Goal: Task Accomplishment & Management: Complete application form

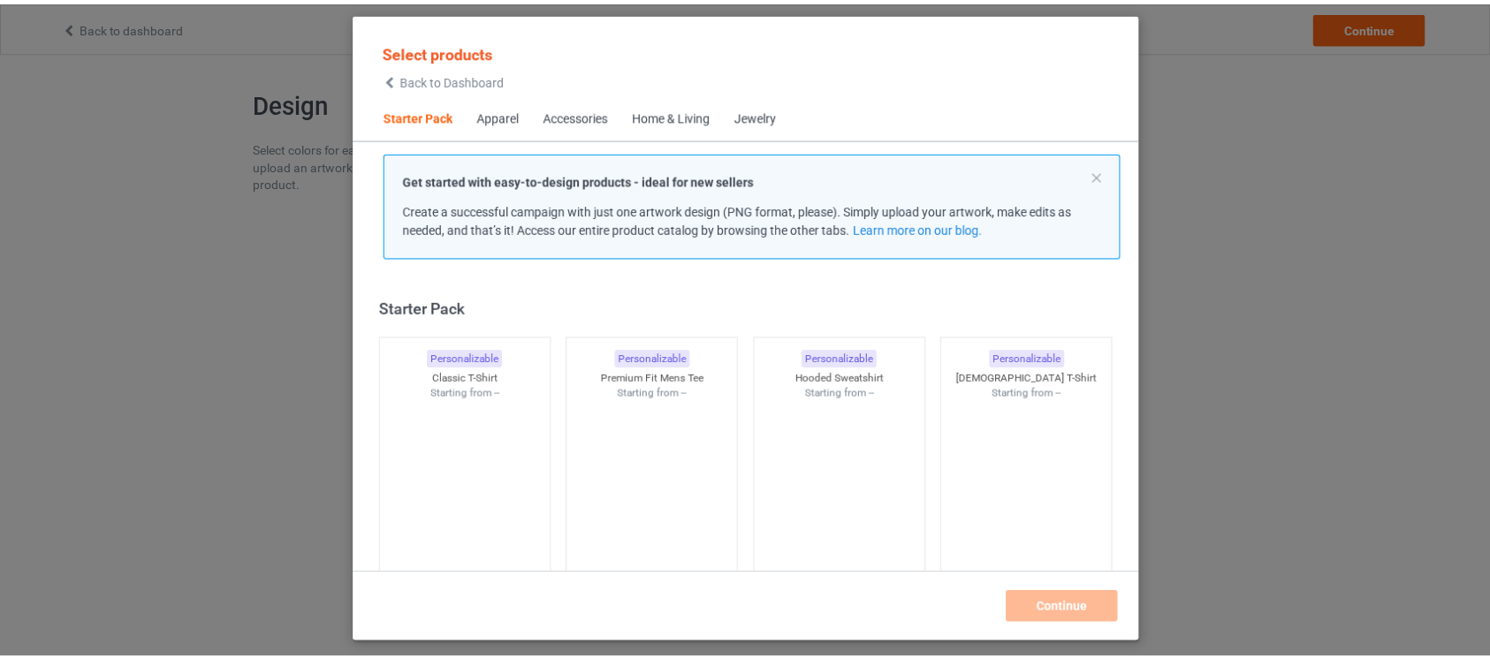
scroll to position [21, 0]
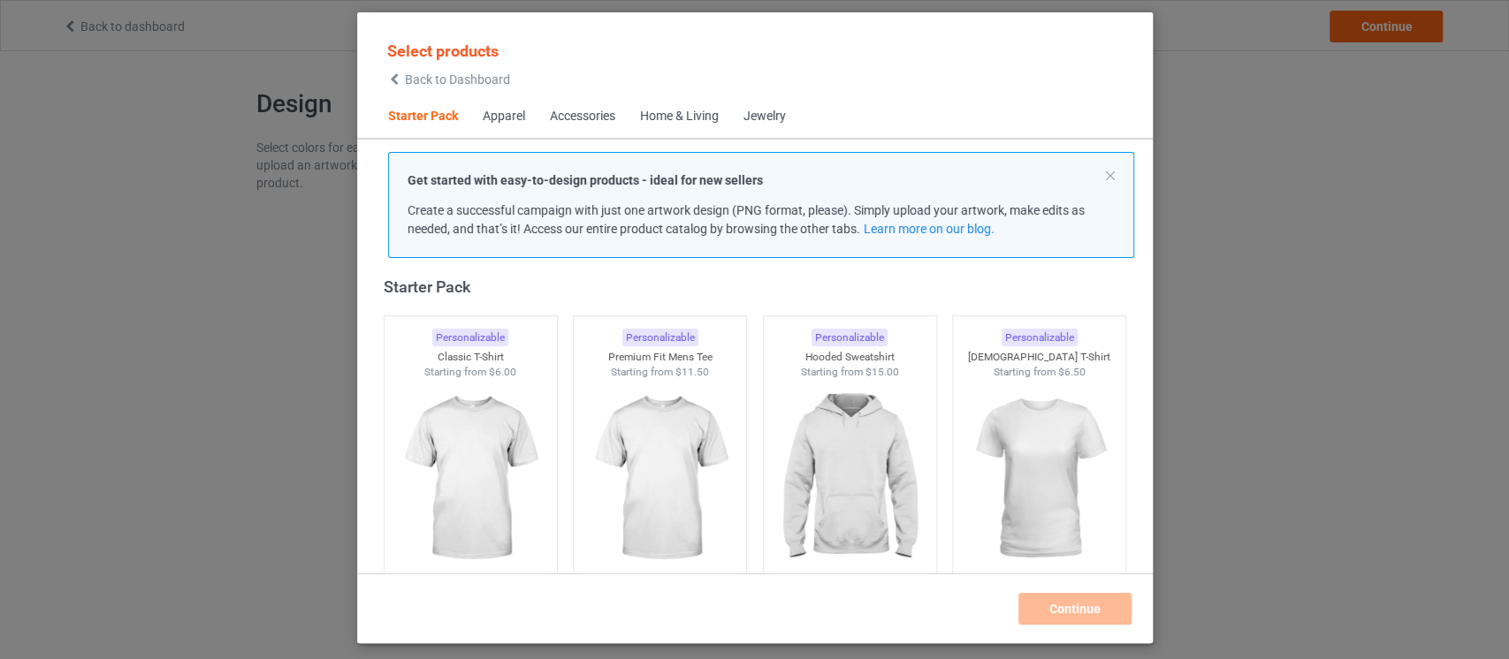
click at [301, 425] on div "Select products Back to Dashboard Starter Pack Apparel Accessories Home & Livin…" at bounding box center [754, 329] width 1509 height 659
click at [454, 452] on img at bounding box center [470, 481] width 166 height 208
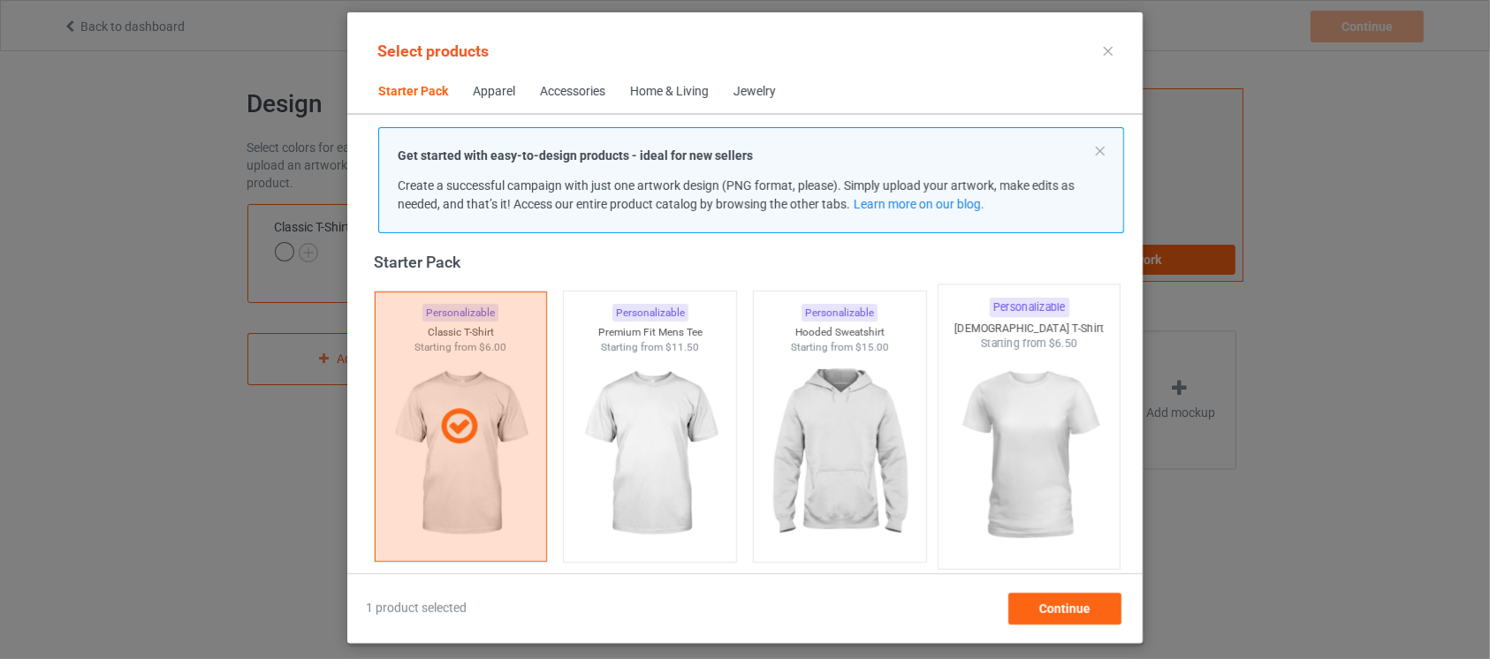
click at [1054, 452] on img at bounding box center [1030, 456] width 166 height 208
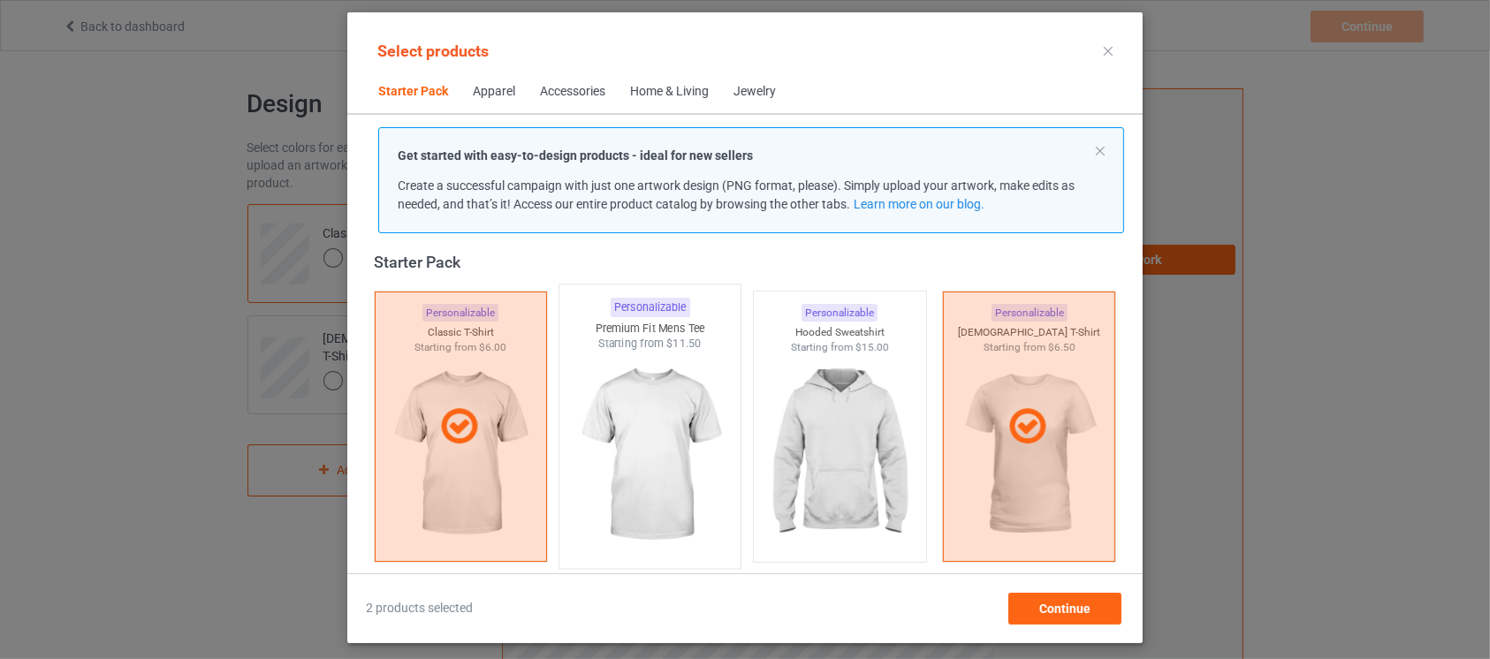
click at [676, 435] on img at bounding box center [651, 456] width 166 height 208
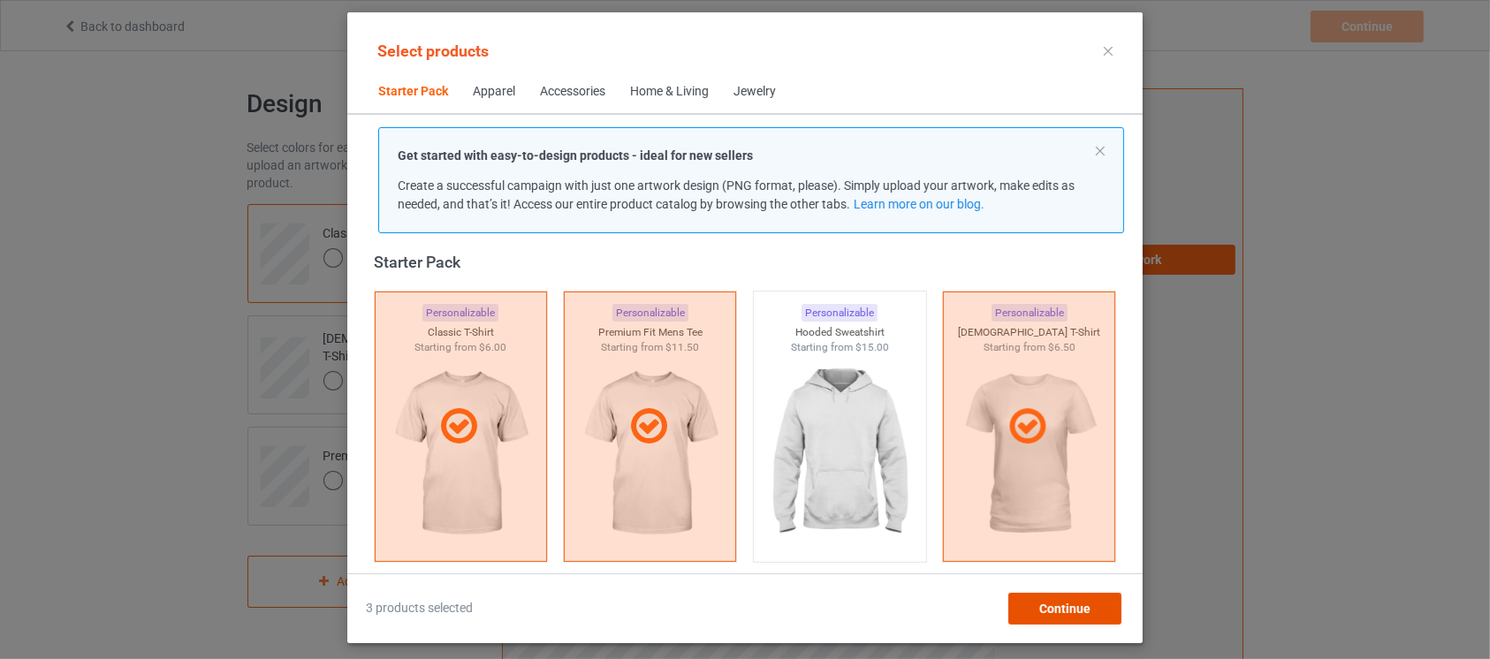
click at [1075, 606] on span "Continue" at bounding box center [1065, 609] width 51 height 14
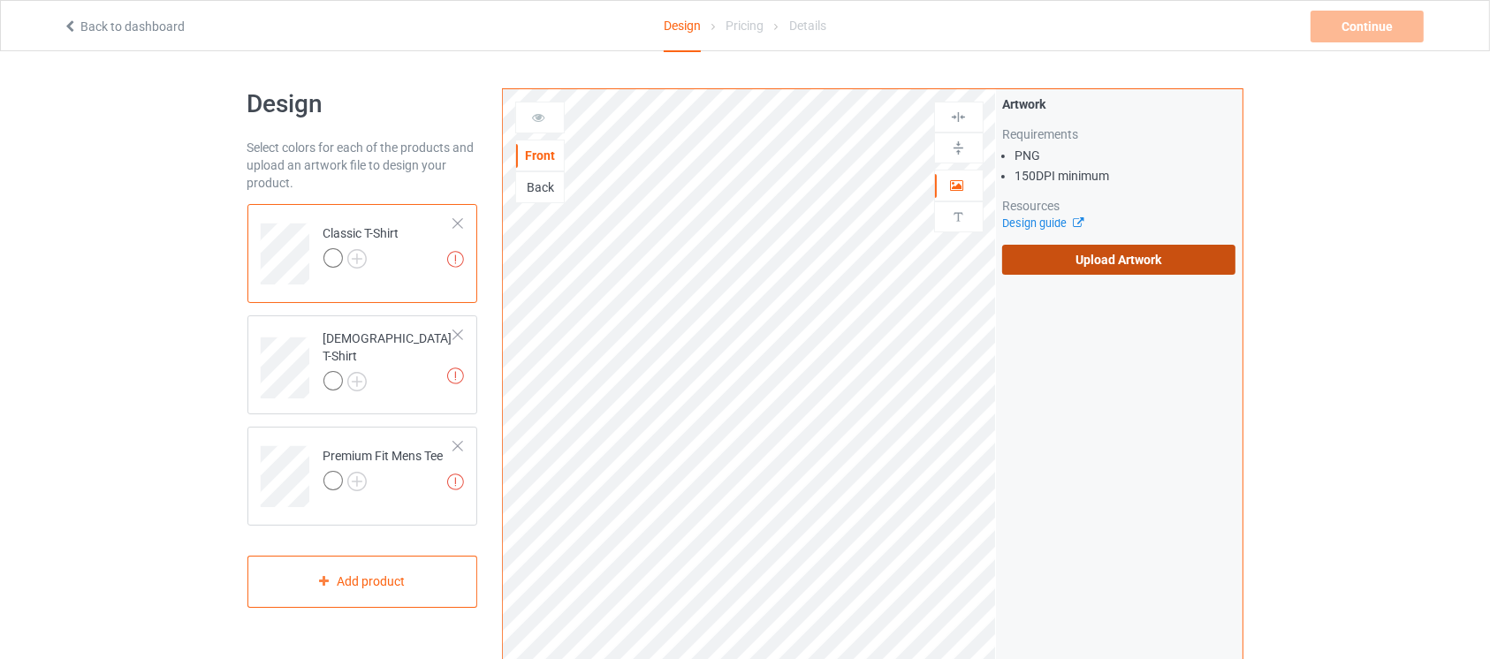
click at [1093, 266] on label "Upload Artwork" at bounding box center [1119, 260] width 234 height 30
click at [0, 0] on input "Upload Artwork" at bounding box center [0, 0] width 0 height 0
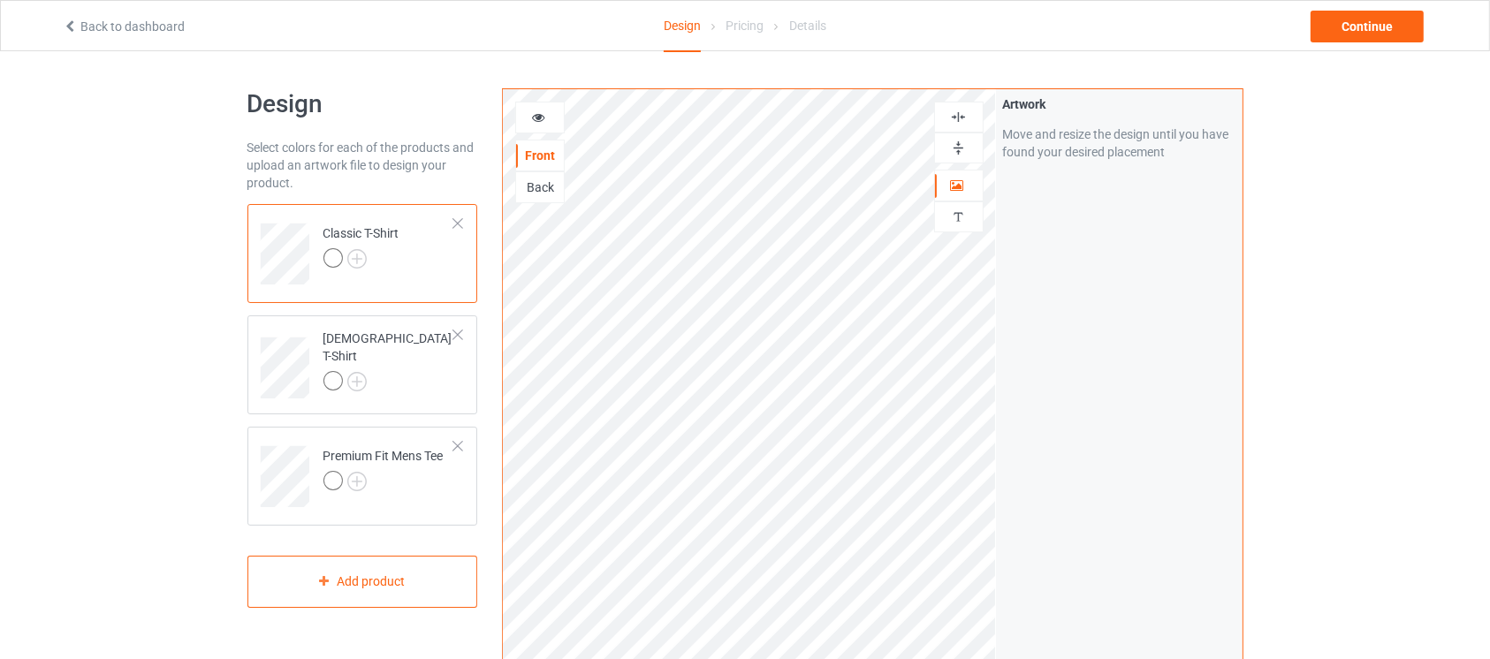
click at [975, 135] on div at bounding box center [959, 148] width 50 height 31
click at [965, 117] on img at bounding box center [958, 117] width 17 height 17
click at [962, 140] on img at bounding box center [958, 148] width 17 height 17
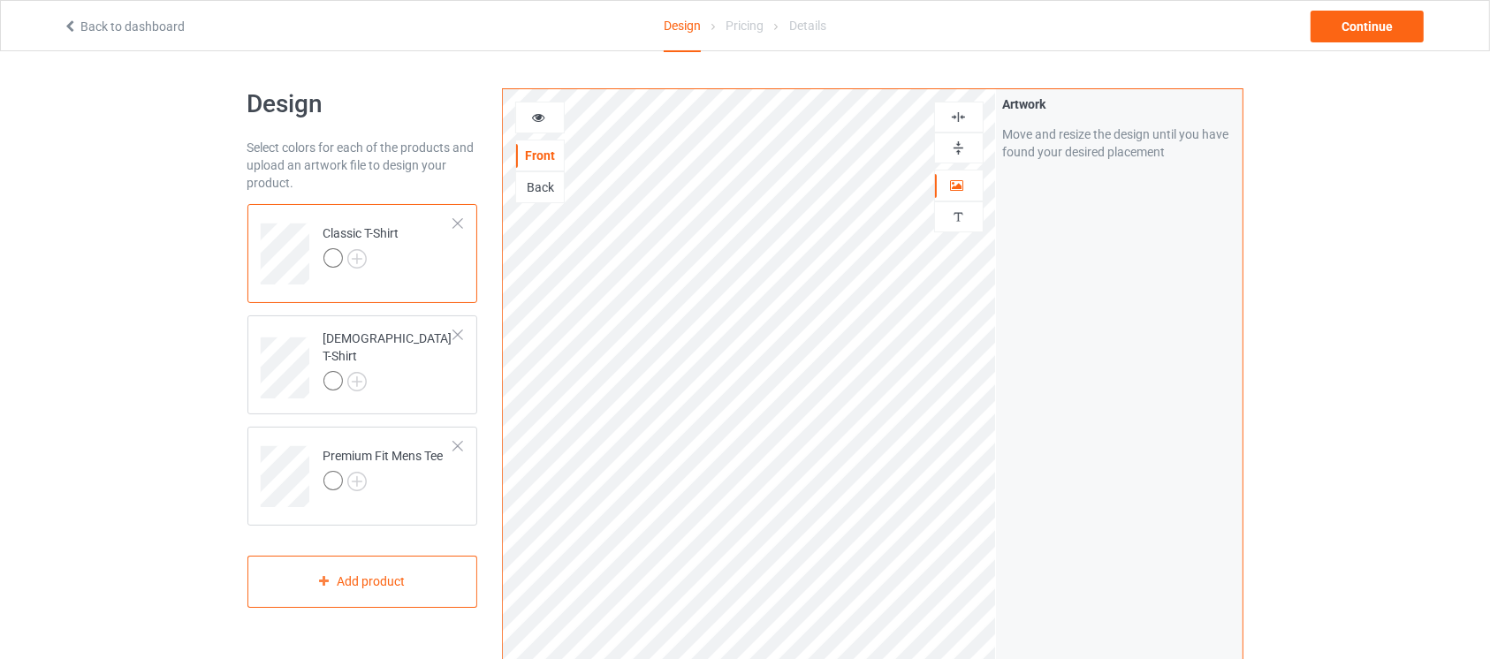
click at [962, 140] on img at bounding box center [958, 148] width 17 height 17
click at [362, 264] on img at bounding box center [356, 258] width 19 height 19
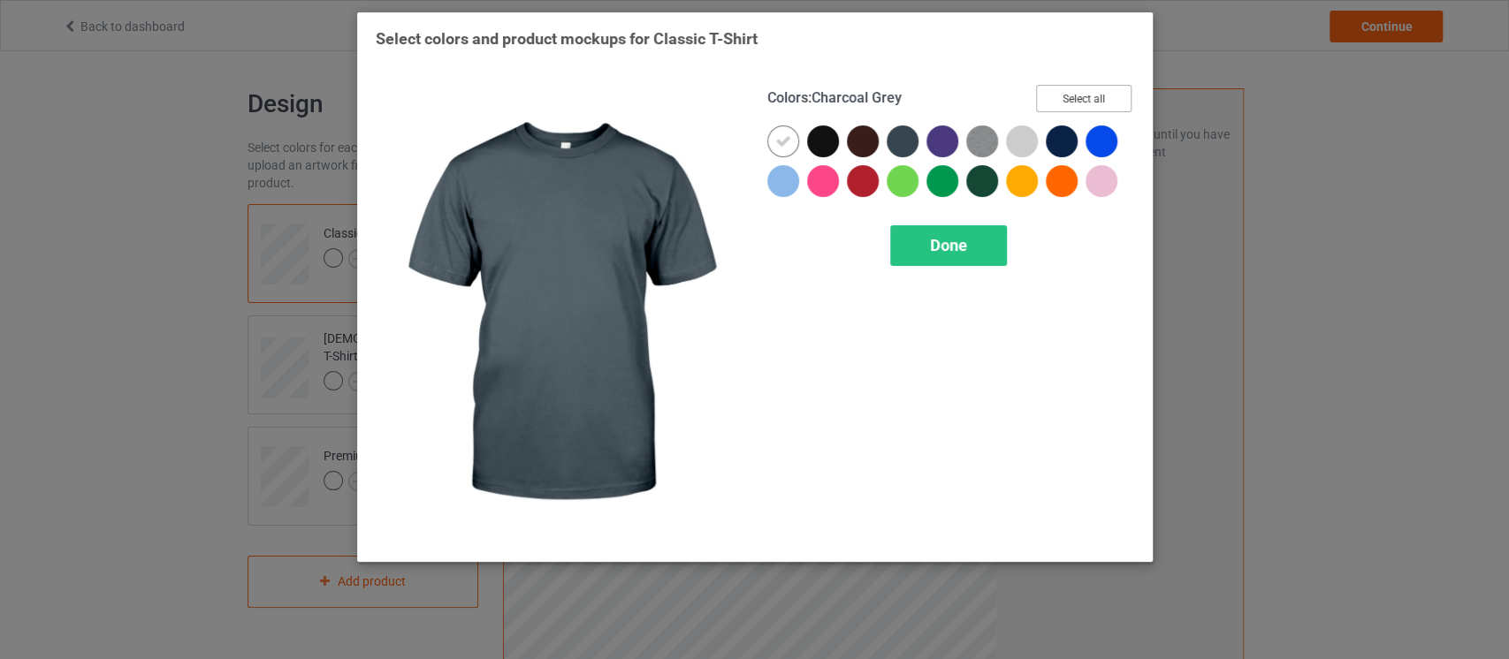
click at [1091, 97] on button "Select all" at bounding box center [1083, 98] width 95 height 27
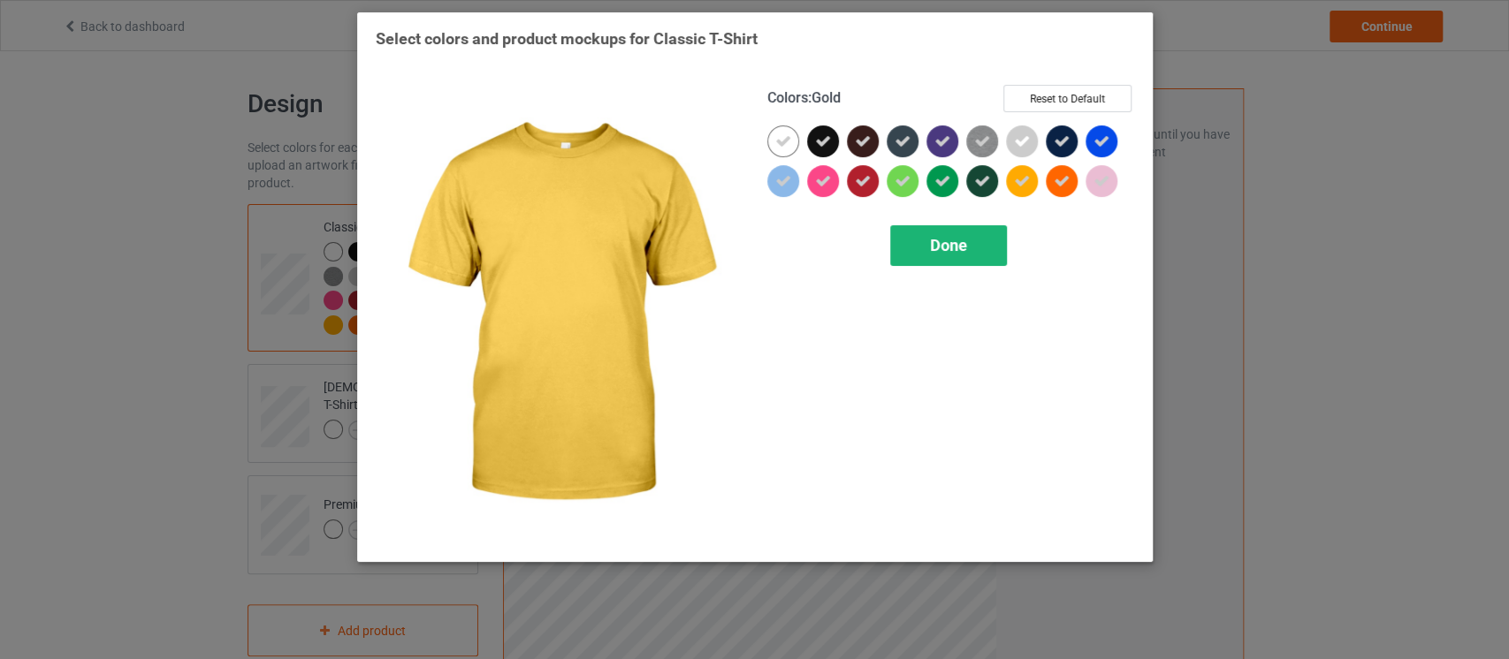
click at [984, 253] on div "Done" at bounding box center [948, 245] width 117 height 41
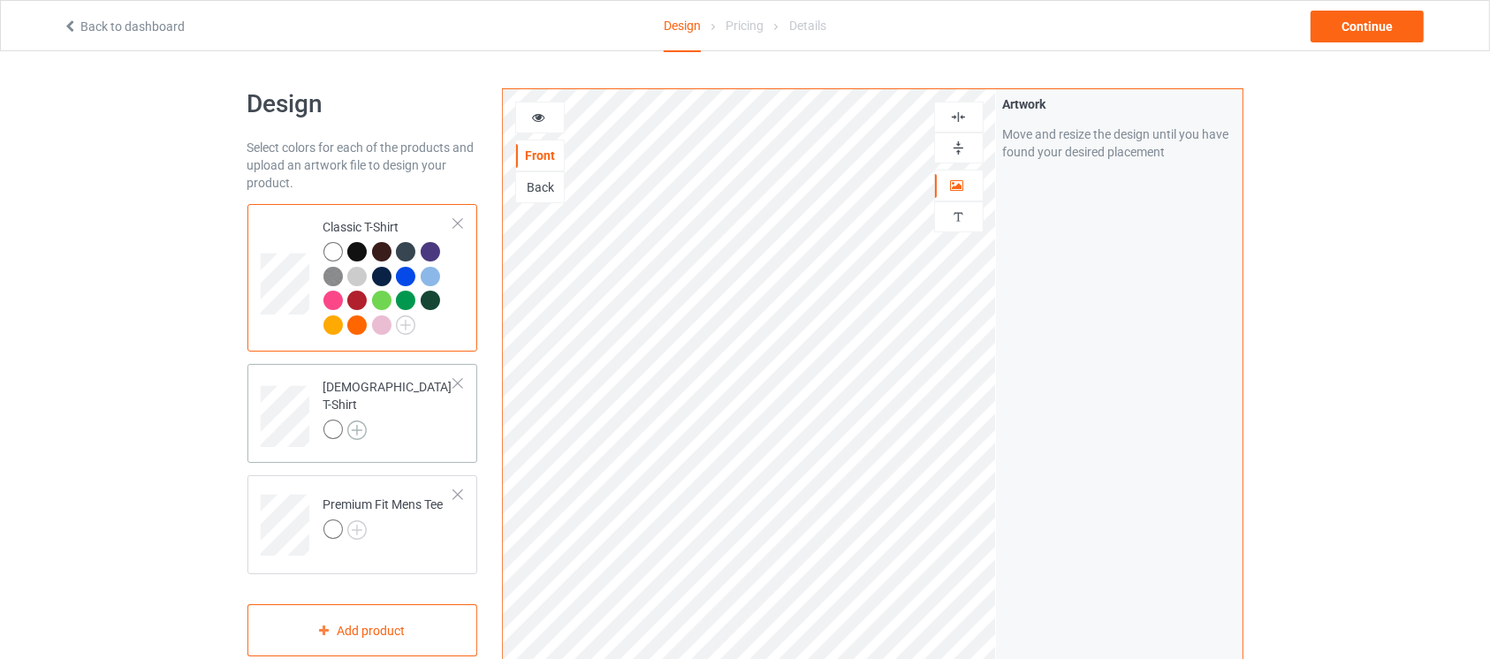
click at [358, 421] on img at bounding box center [356, 430] width 19 height 19
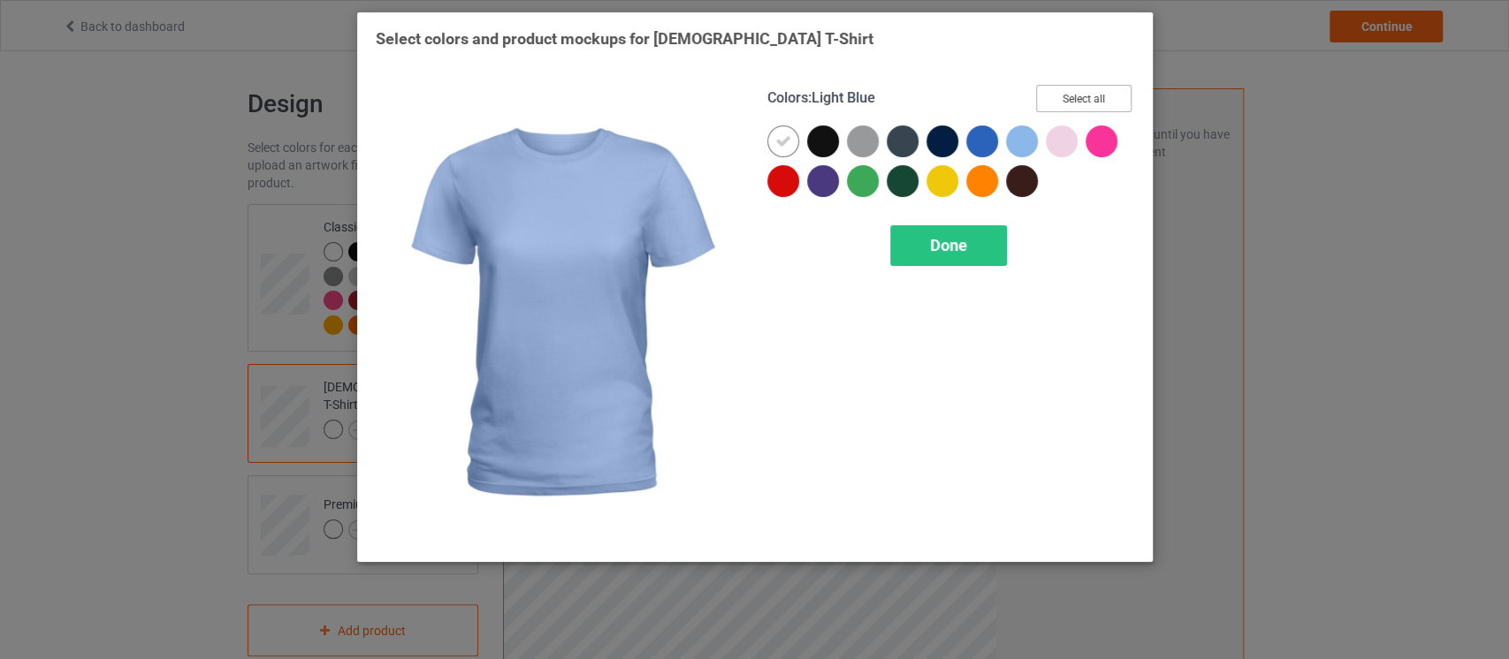
click at [1092, 88] on button "Select all" at bounding box center [1083, 98] width 95 height 27
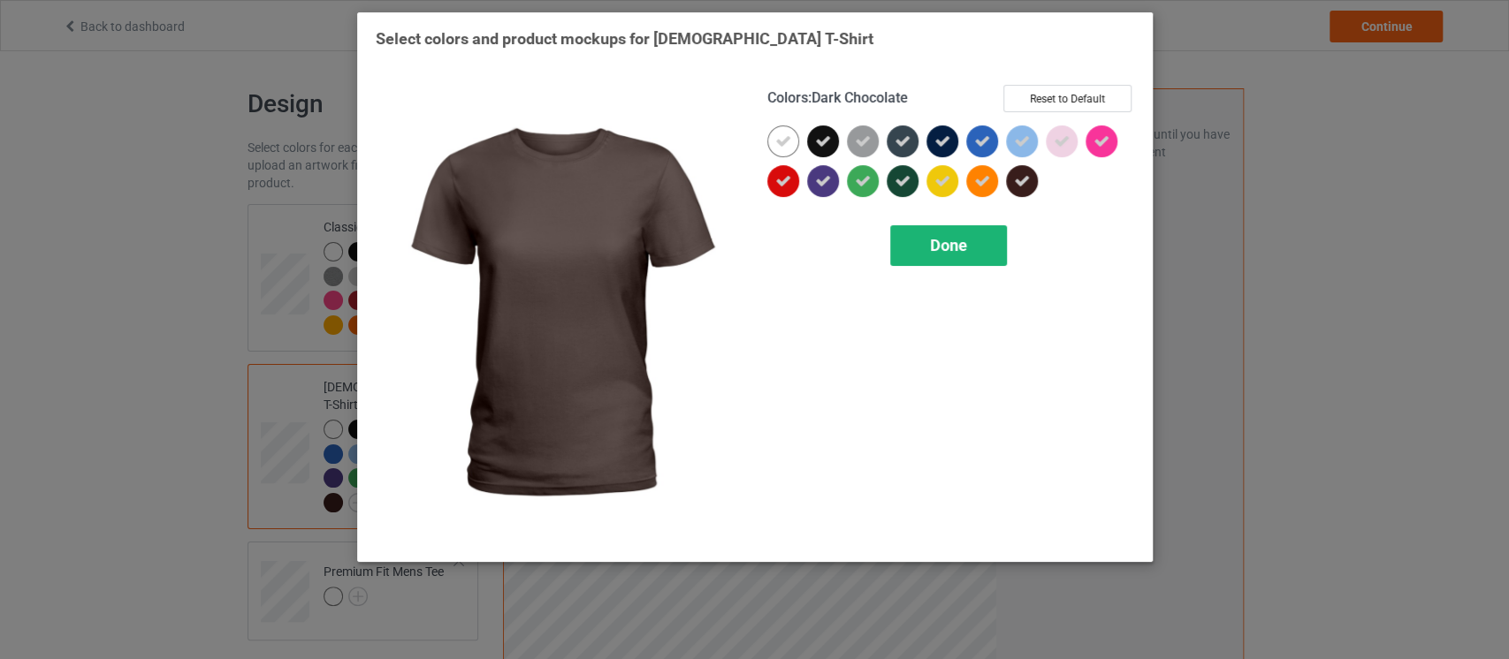
click at [966, 252] on span "Done" at bounding box center [948, 245] width 37 height 19
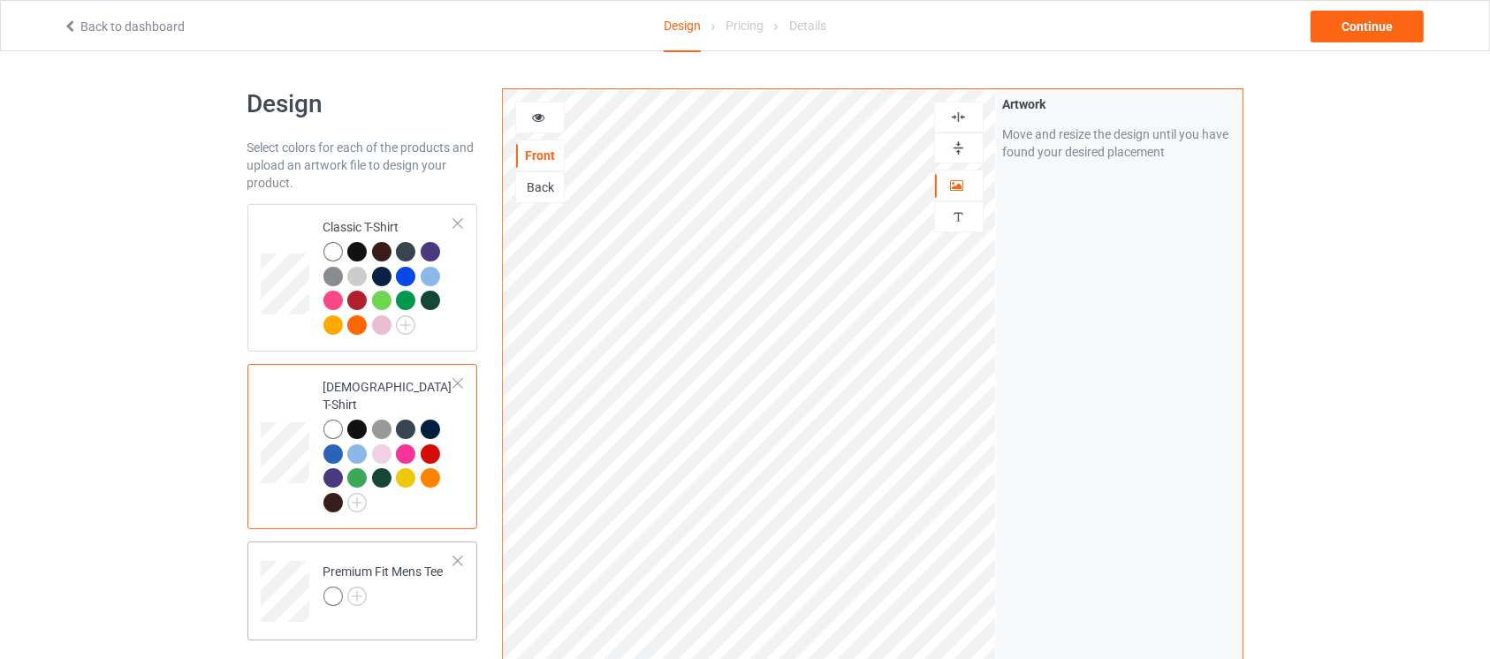
click at [368, 587] on div at bounding box center [384, 599] width 120 height 25
click at [359, 587] on img at bounding box center [356, 596] width 19 height 19
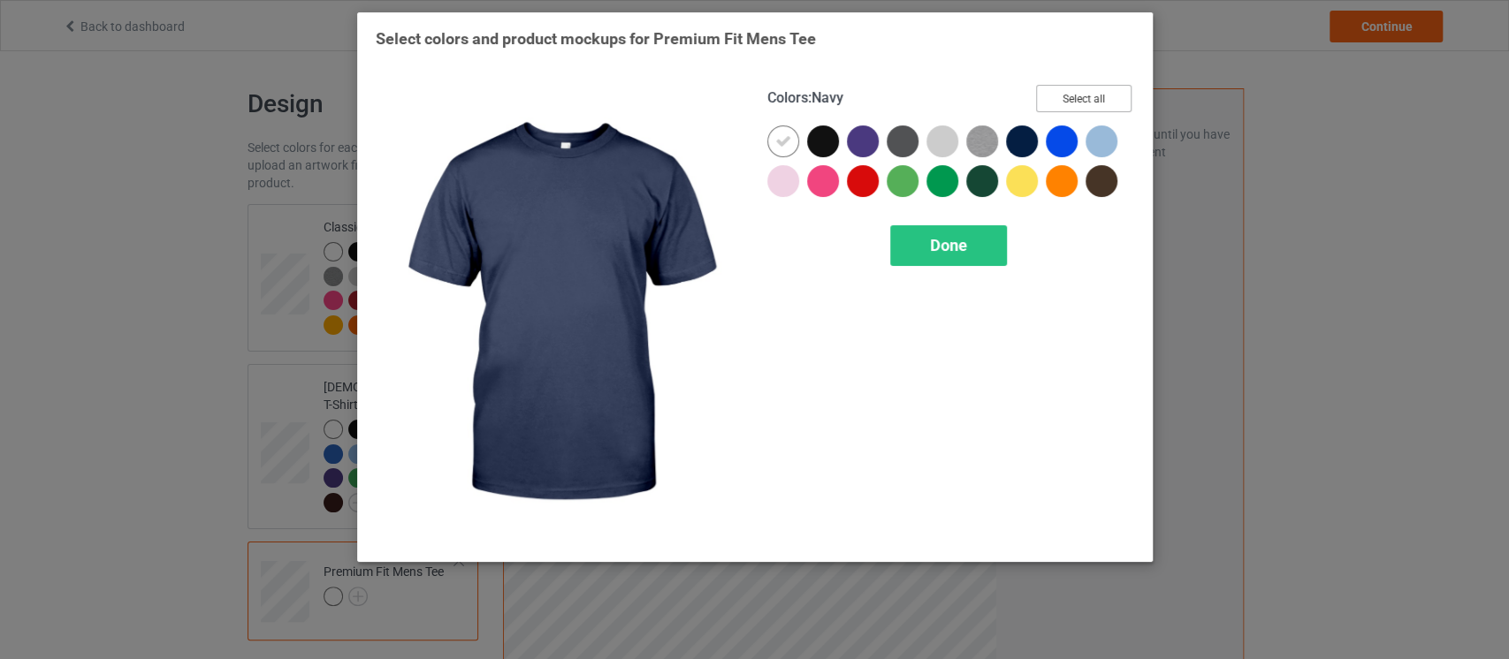
click at [1082, 89] on button "Select all" at bounding box center [1083, 98] width 95 height 27
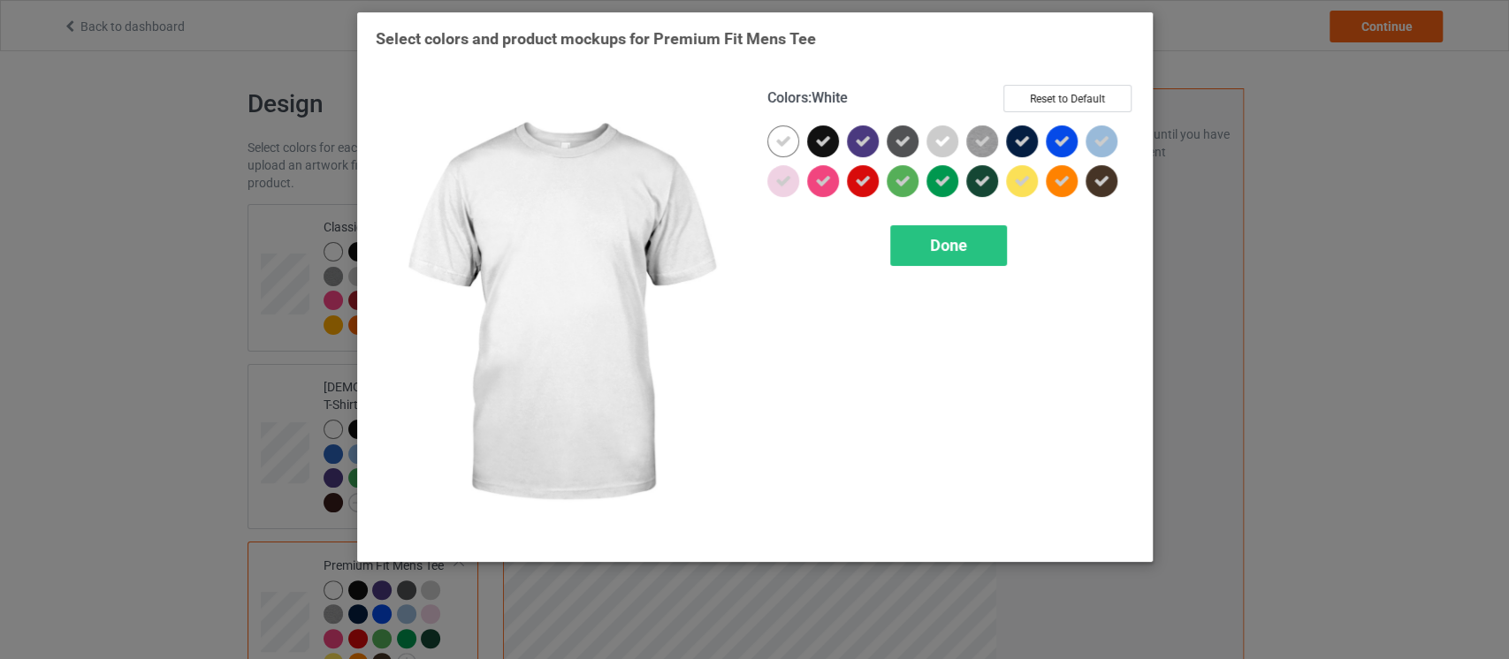
click at [783, 138] on icon at bounding box center [783, 141] width 16 height 16
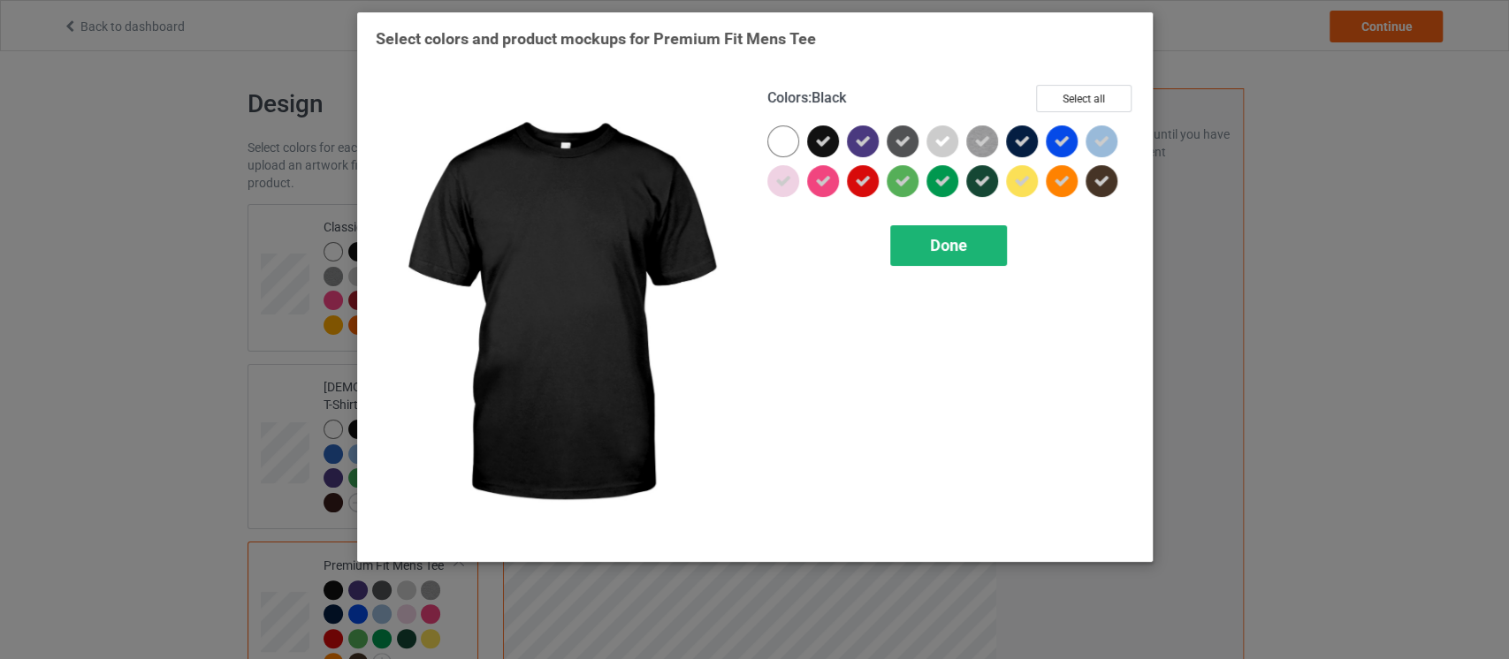
click at [955, 251] on span "Done" at bounding box center [948, 245] width 37 height 19
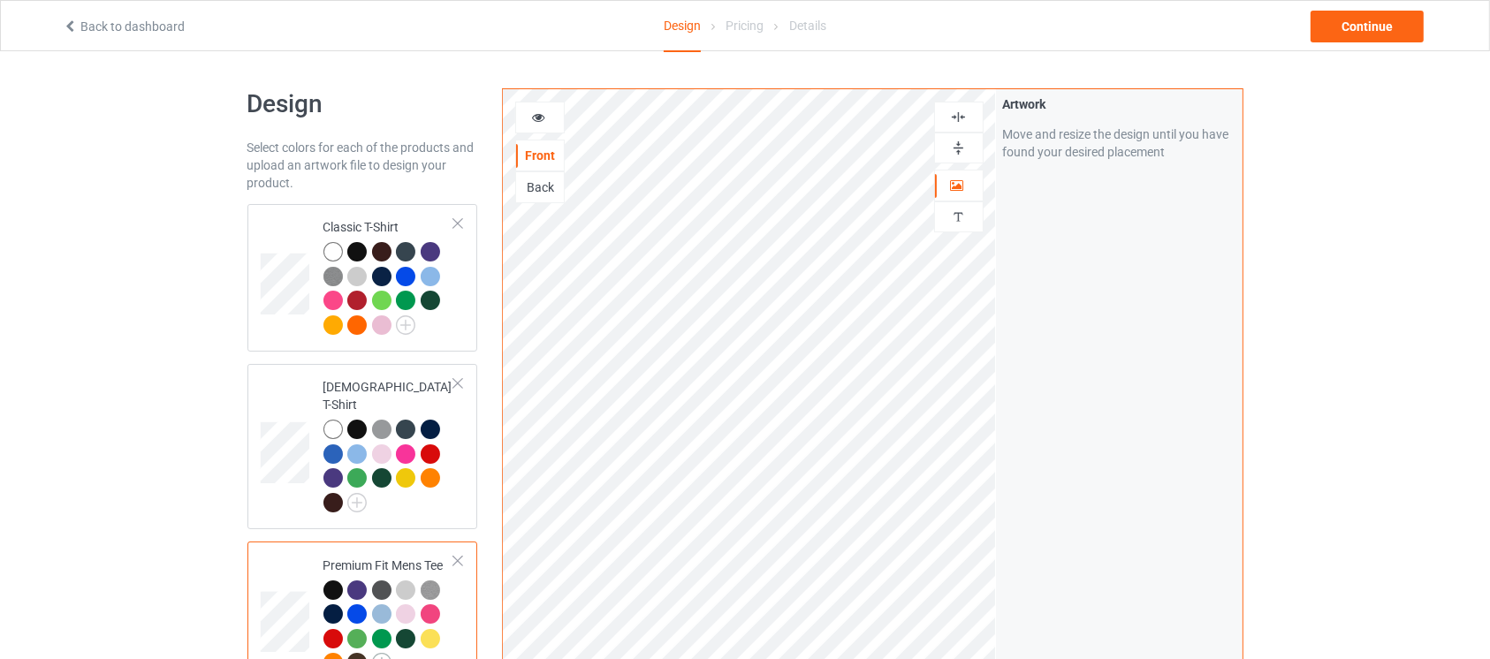
click at [387, 653] on img at bounding box center [381, 662] width 19 height 19
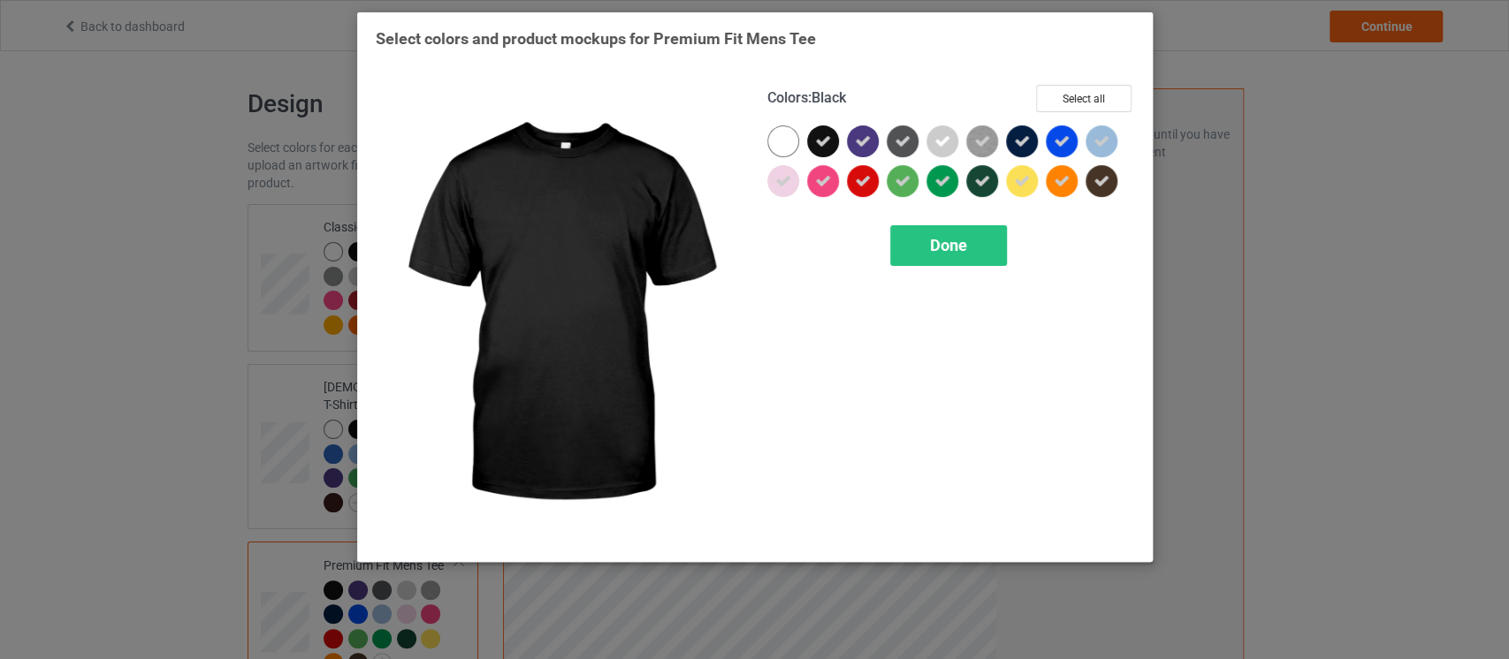
click at [632, 600] on div "Select colors and product mockups for Premium Fit Mens Tee Colors : Black Selec…" at bounding box center [754, 329] width 1509 height 659
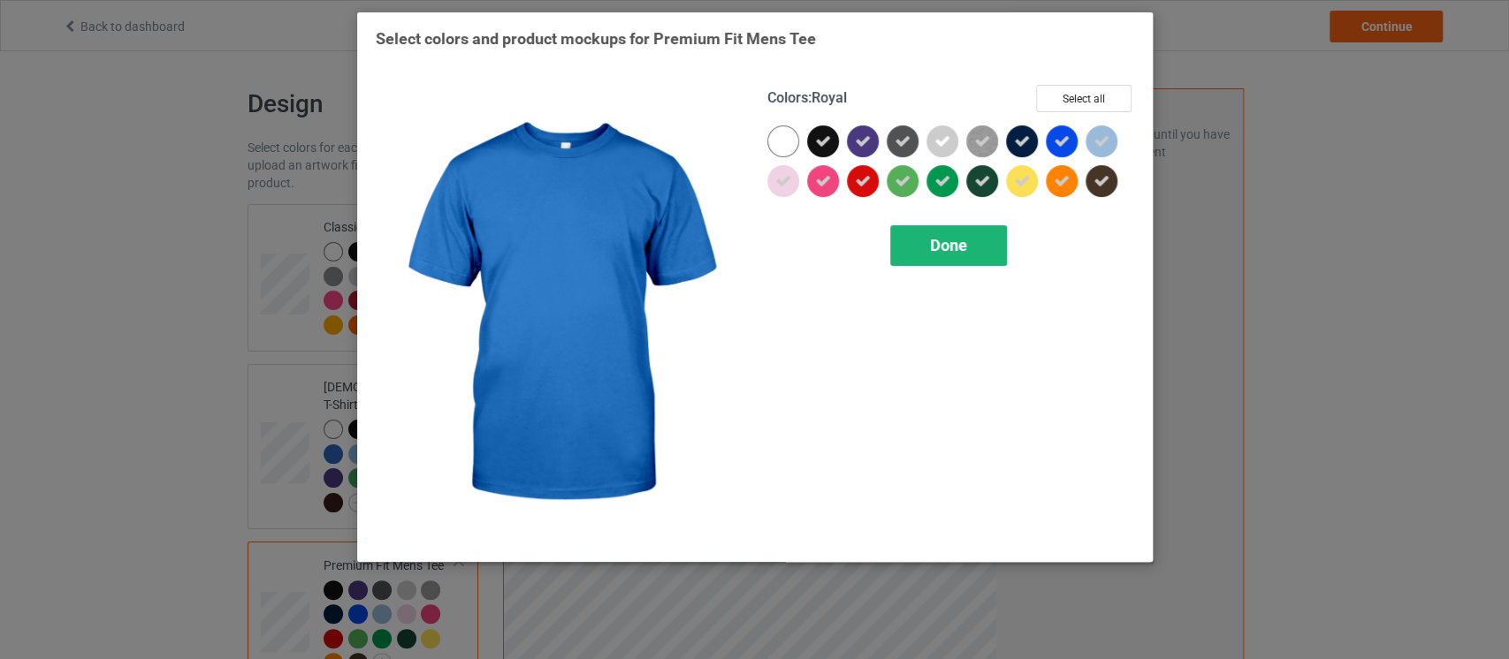
click at [987, 241] on div "Done" at bounding box center [948, 245] width 117 height 41
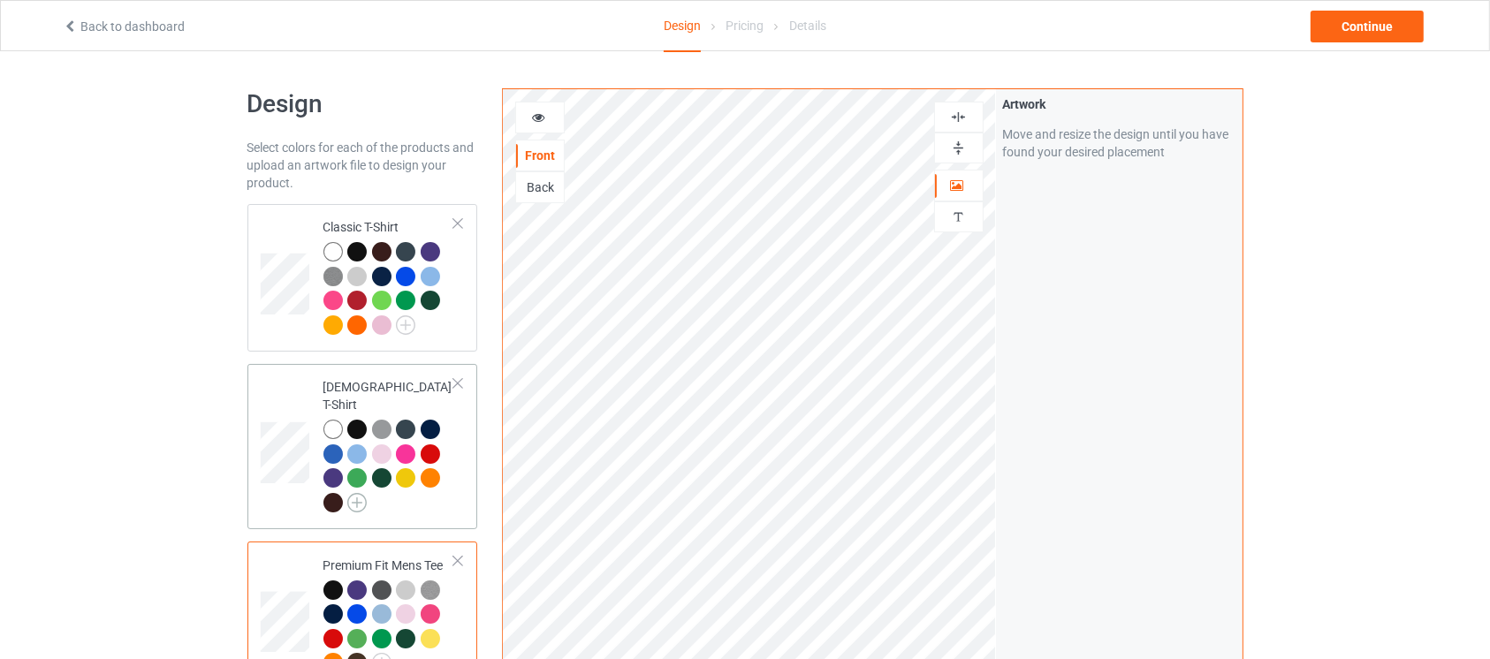
click at [363, 493] on img at bounding box center [356, 502] width 19 height 19
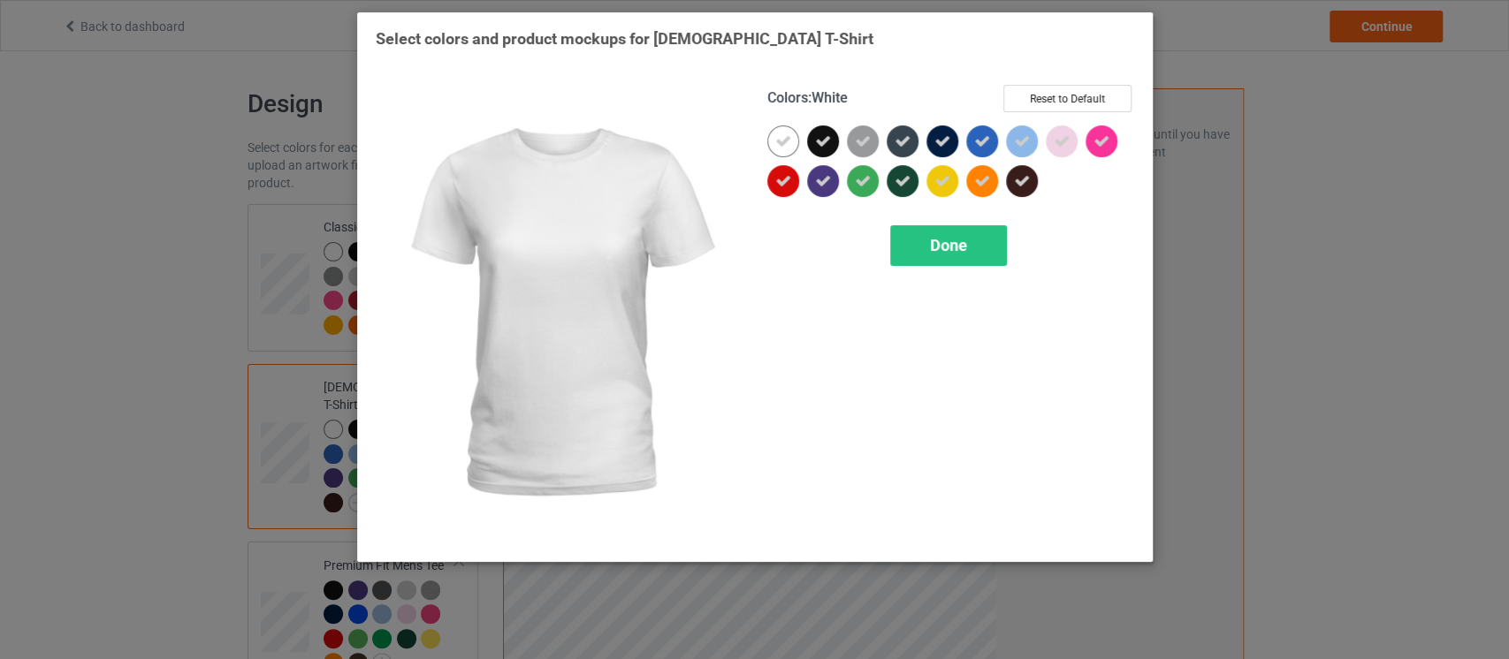
click at [781, 161] on div at bounding box center [787, 146] width 40 height 40
click at [781, 148] on div at bounding box center [783, 142] width 32 height 32
click at [781, 148] on icon at bounding box center [783, 141] width 16 height 16
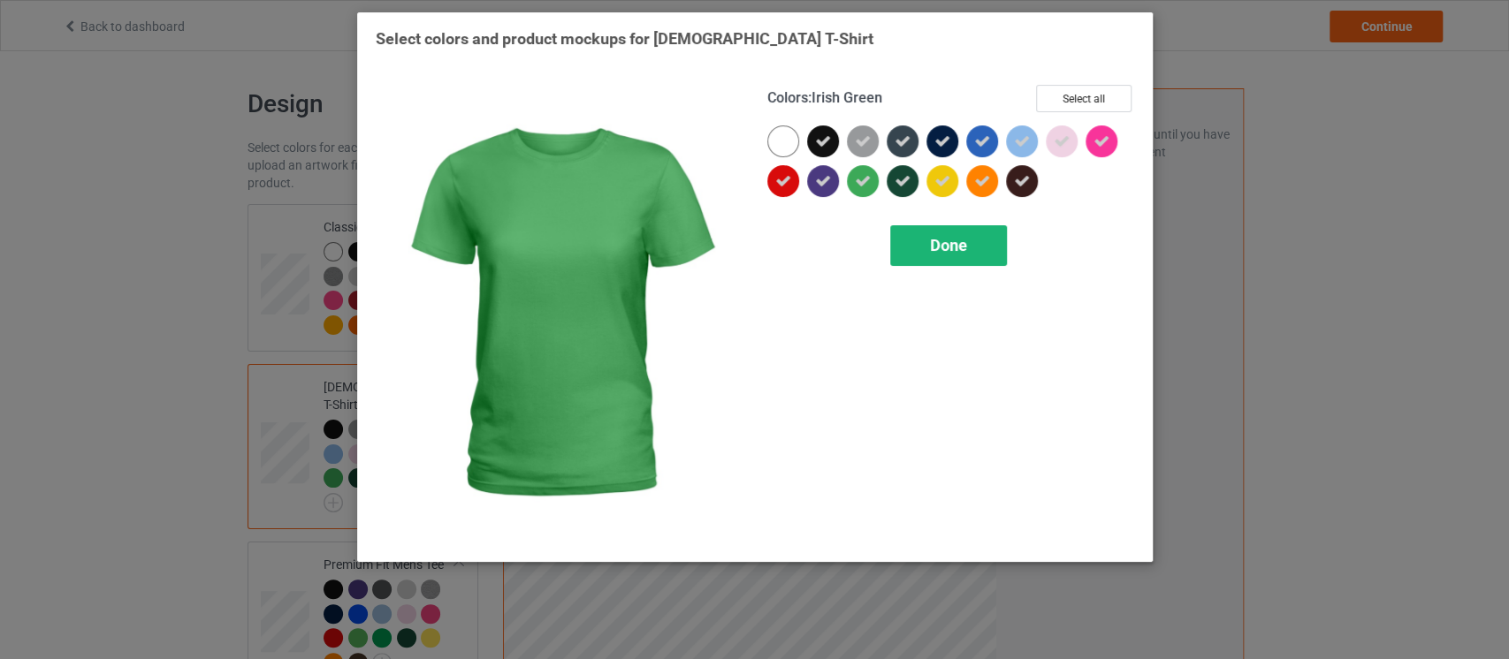
click at [924, 236] on div "Done" at bounding box center [948, 245] width 117 height 41
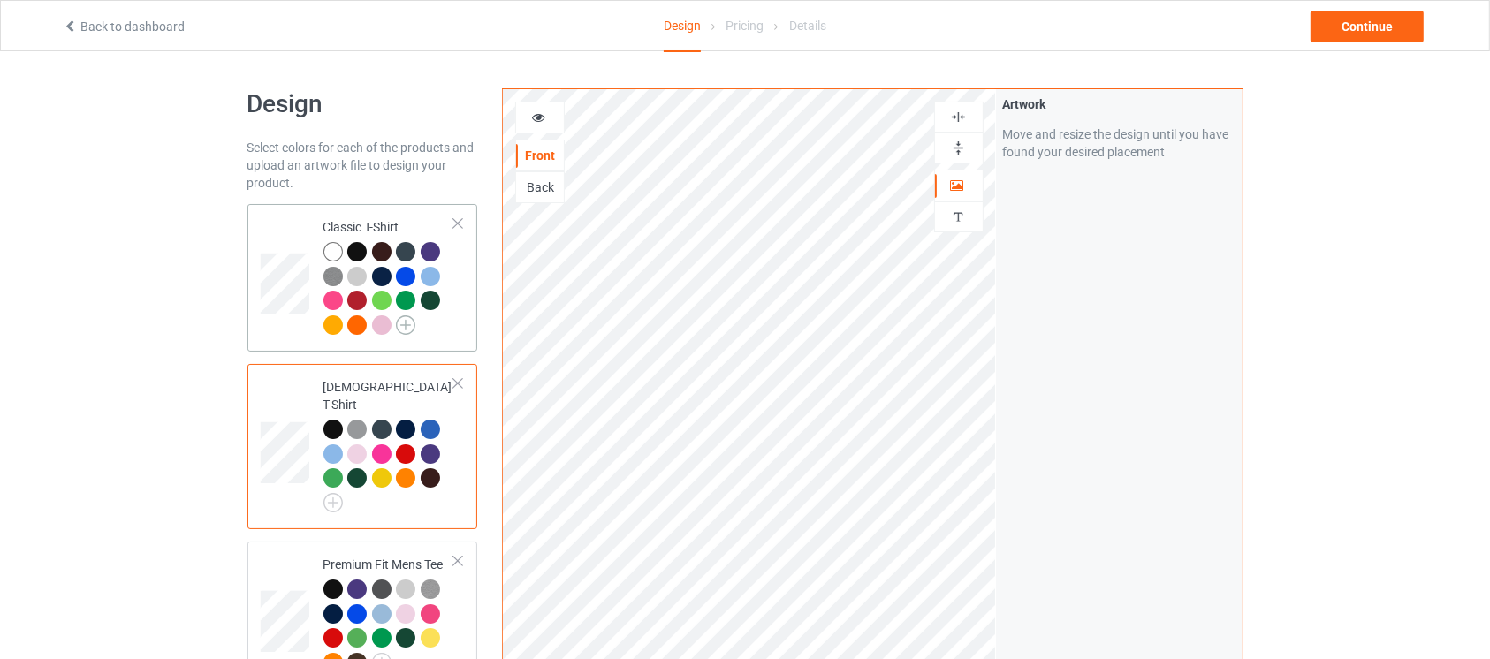
click at [408, 322] on img at bounding box center [405, 325] width 19 height 19
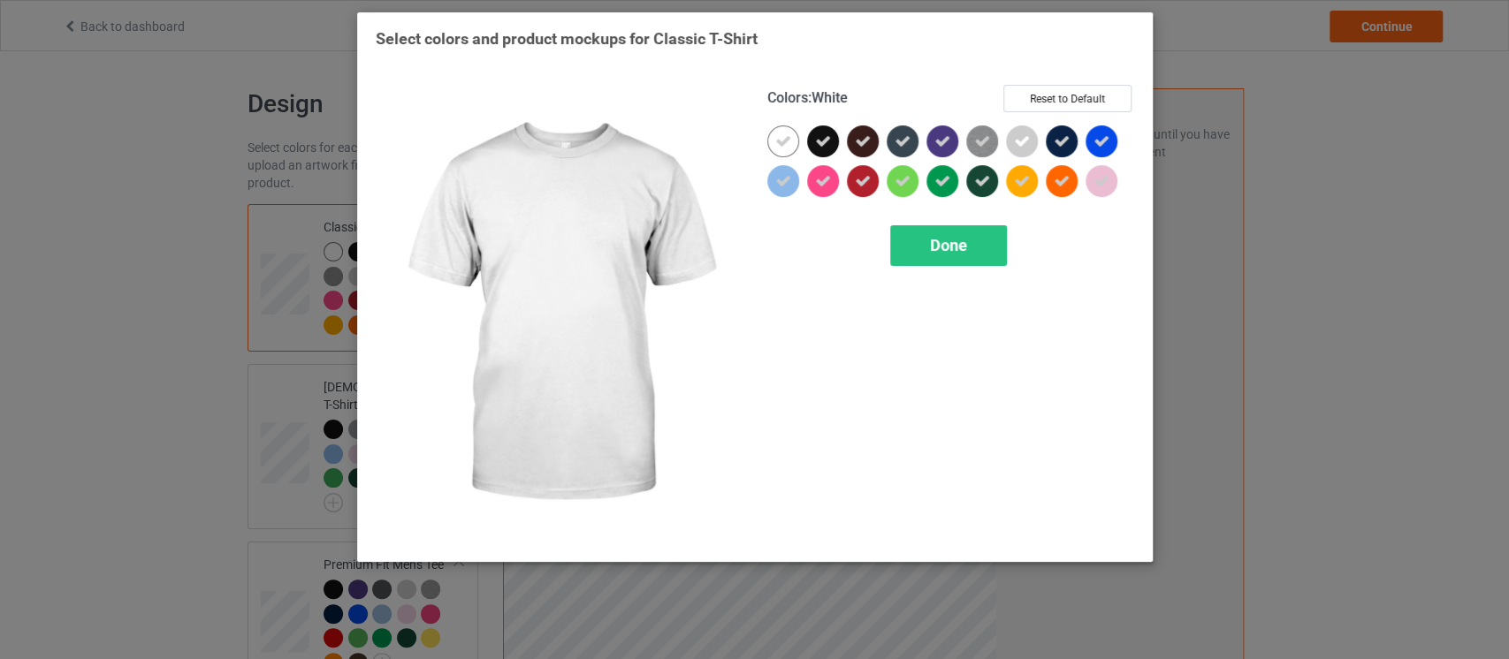
click at [784, 140] on icon at bounding box center [783, 141] width 16 height 16
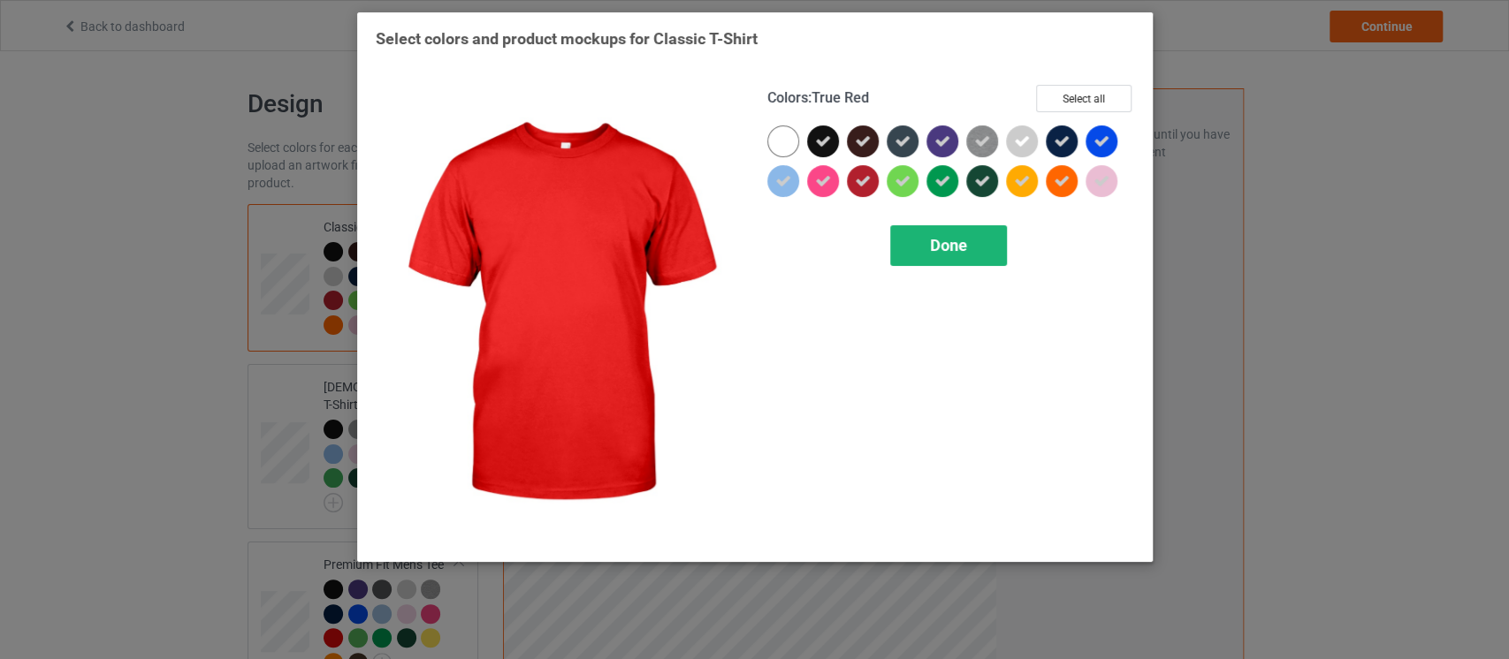
click at [912, 237] on div "Done" at bounding box center [948, 245] width 117 height 41
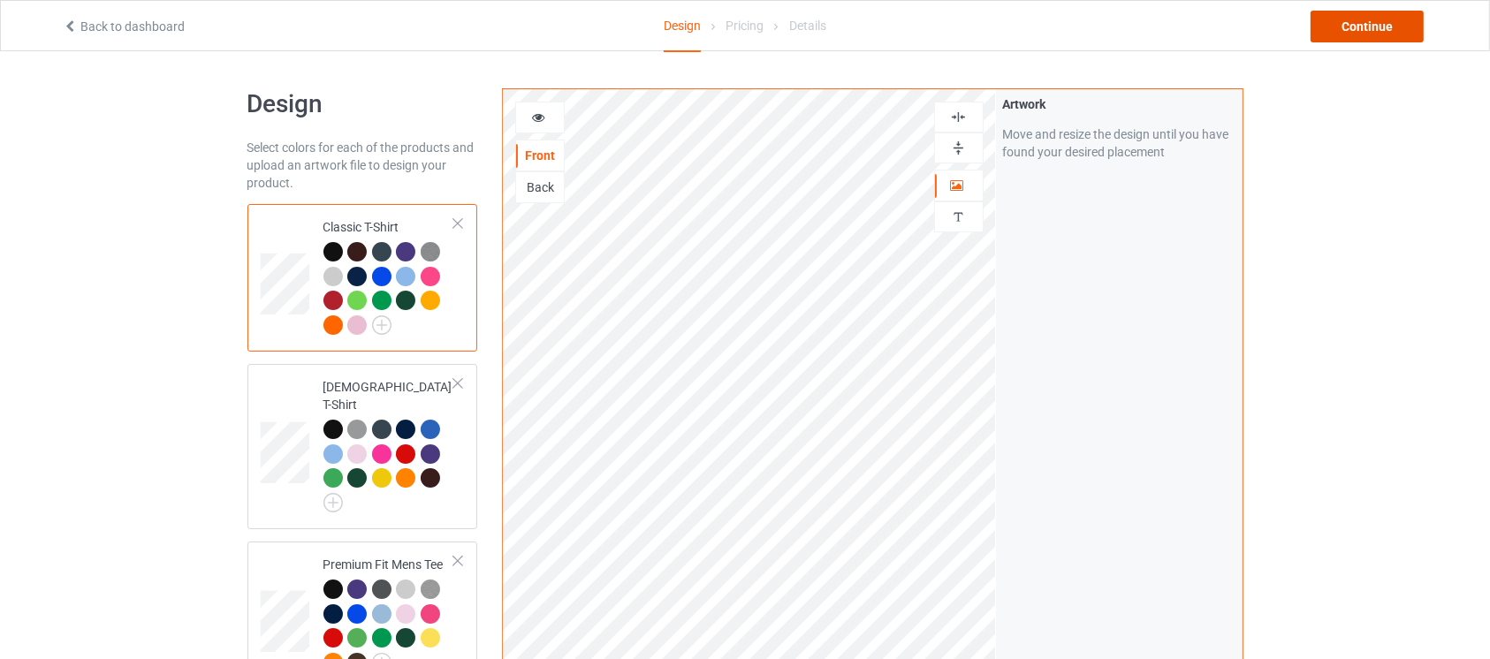
click at [1345, 39] on div "Continue" at bounding box center [1367, 27] width 113 height 32
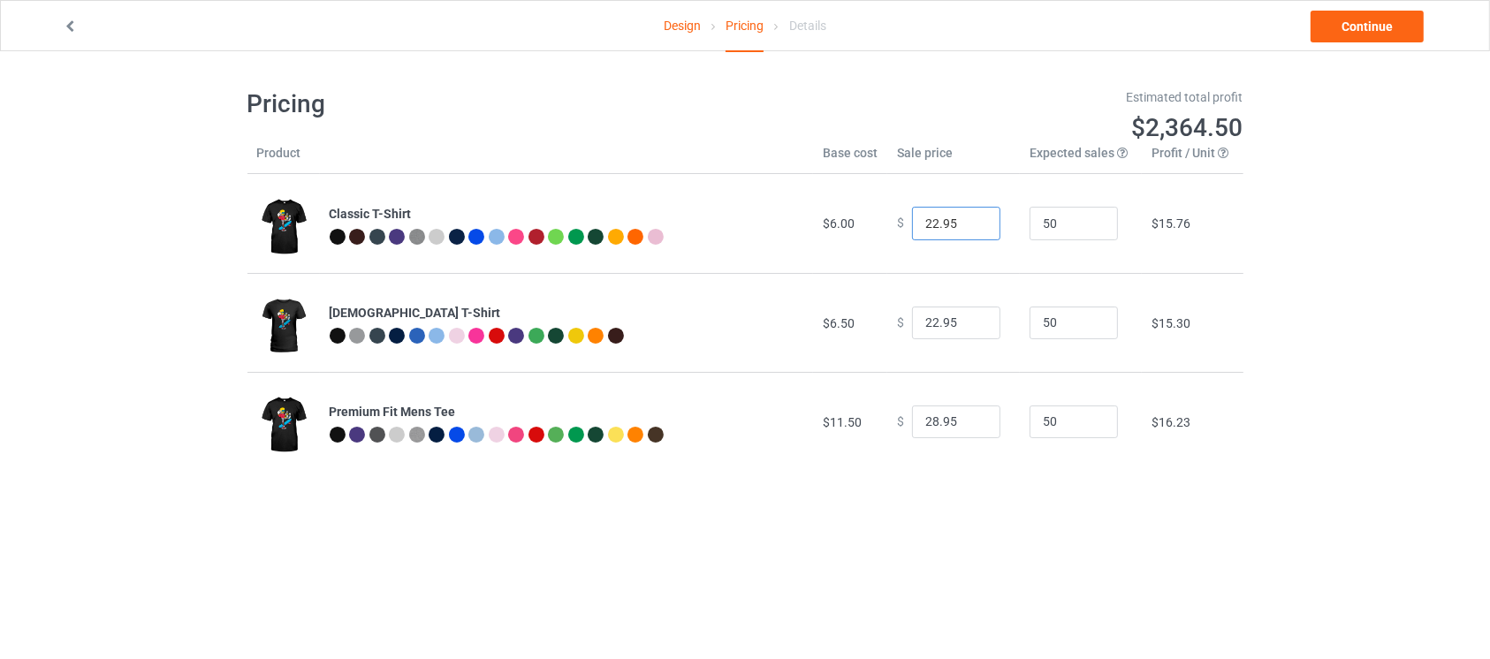
drag, startPoint x: 930, startPoint y: 214, endPoint x: 897, endPoint y: 217, distance: 32.9
click at [897, 217] on div "$ 22.95" at bounding box center [953, 224] width 113 height 34
type input "36.95"
drag, startPoint x: 926, startPoint y: 322, endPoint x: 907, endPoint y: 318, distance: 19.8
click at [912, 318] on input "22.95" at bounding box center [956, 324] width 88 height 34
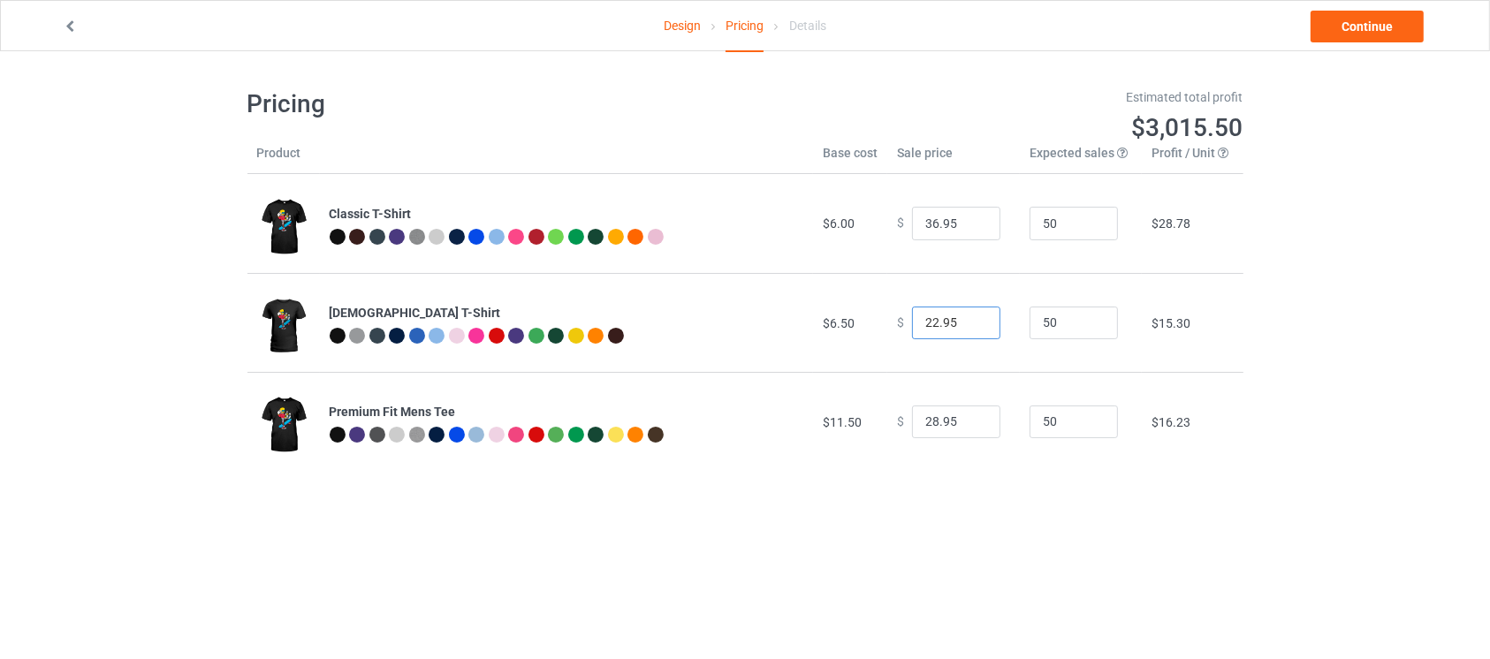
drag, startPoint x: 927, startPoint y: 321, endPoint x: 895, endPoint y: 317, distance: 32.9
click at [897, 317] on div "$ 22.95" at bounding box center [953, 324] width 113 height 34
type input "36.95"
drag, startPoint x: 926, startPoint y: 421, endPoint x: 916, endPoint y: 421, distance: 10.6
click at [916, 421] on input "28.95" at bounding box center [956, 423] width 88 height 34
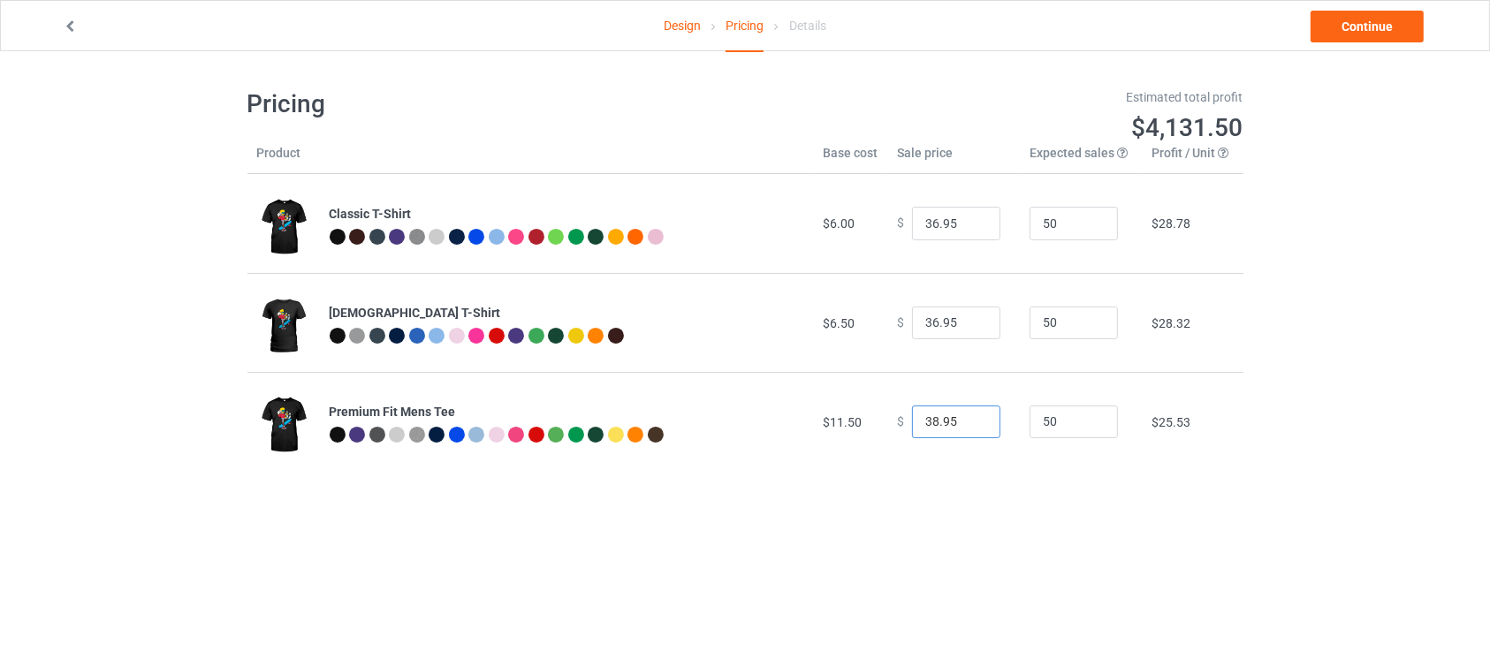
type input "38.95"
click at [1006, 510] on body "Design Pricing Details Continue Pricing Estimated total profit $4,131.50 Produc…" at bounding box center [745, 380] width 1490 height 659
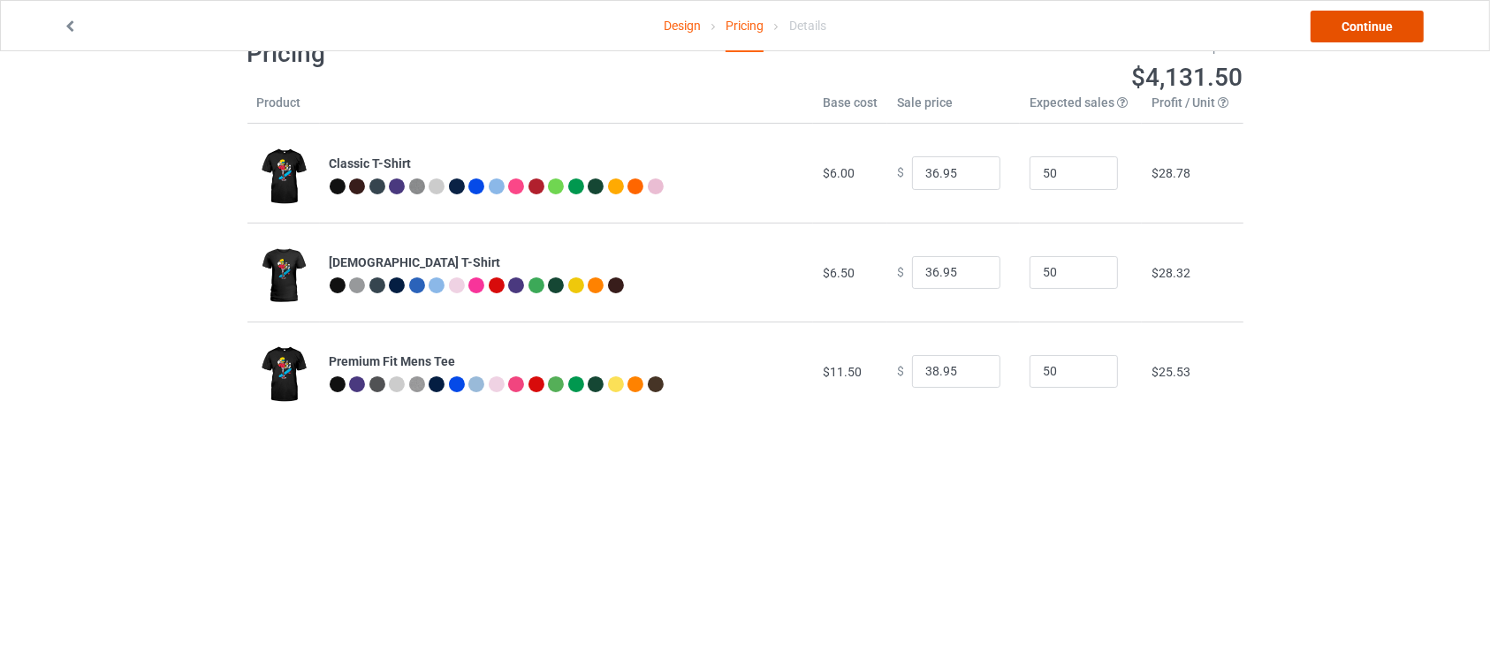
click at [1330, 23] on link "Continue" at bounding box center [1367, 27] width 113 height 32
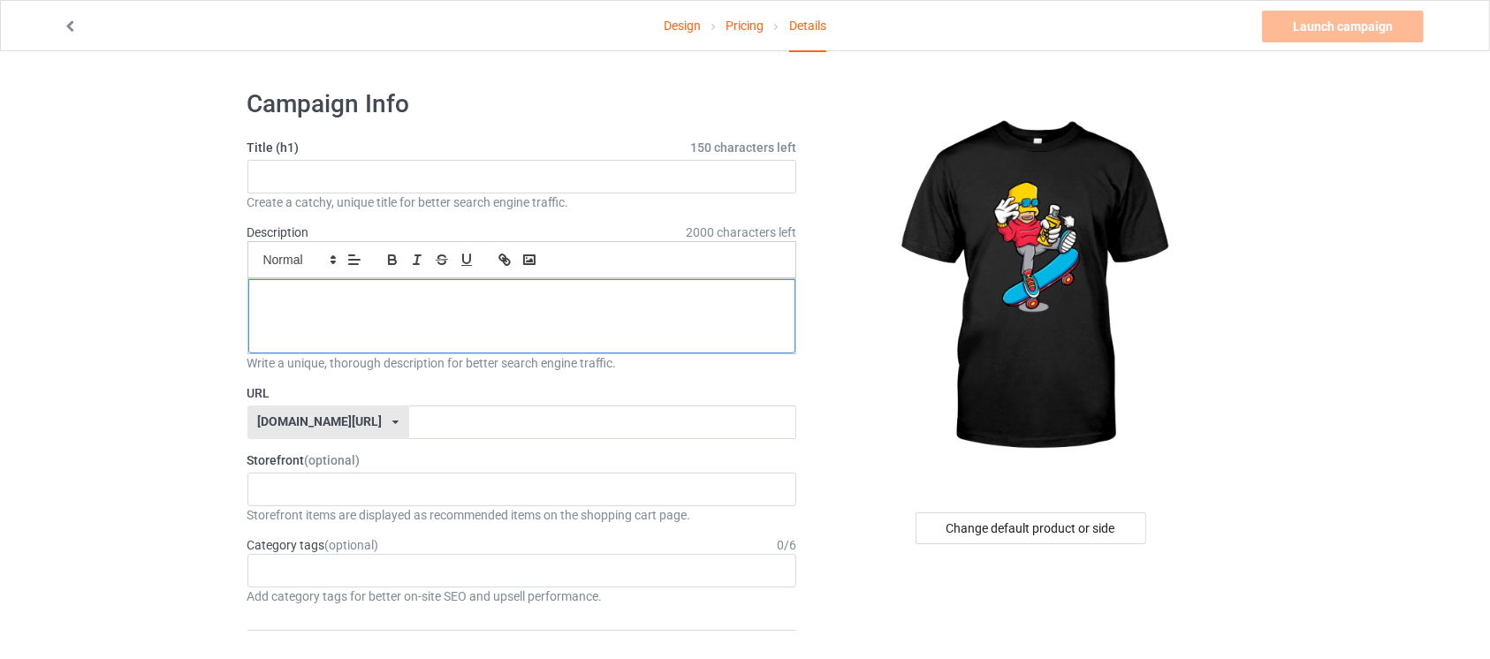
click at [573, 323] on div at bounding box center [522, 316] width 548 height 74
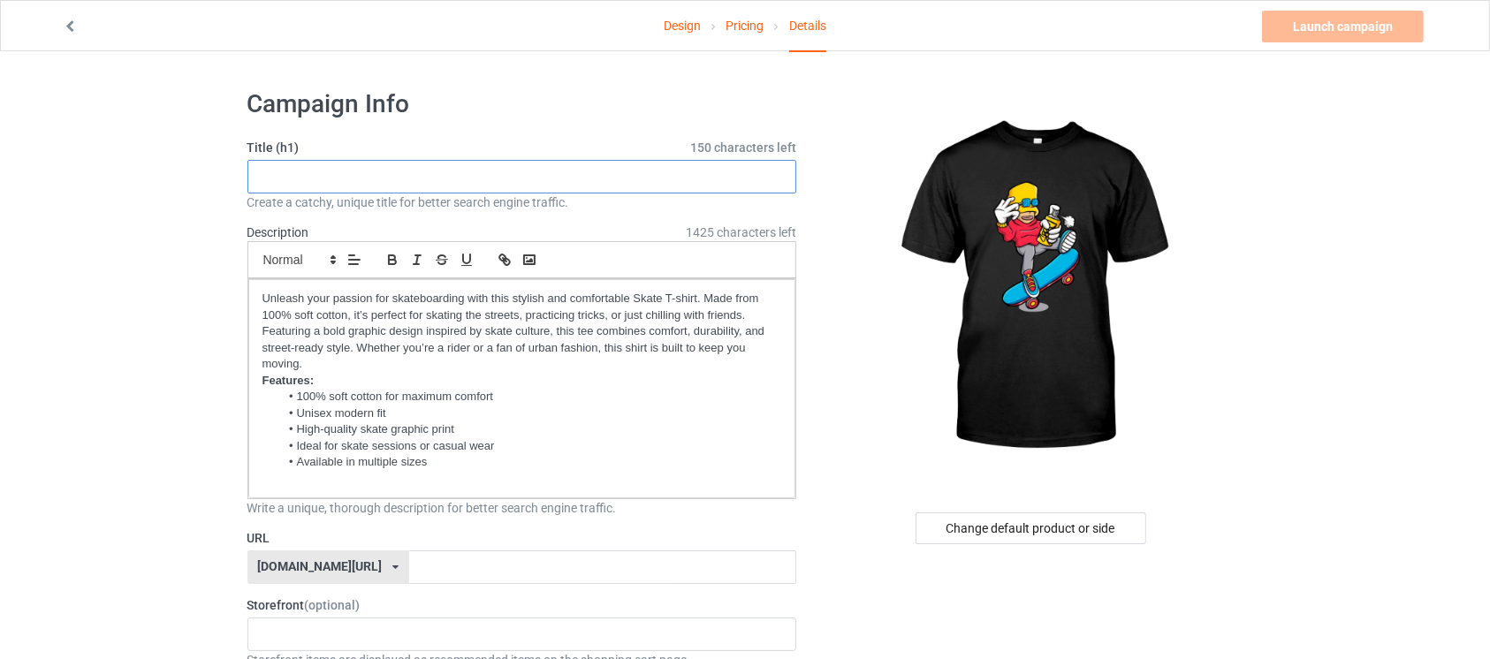
click at [339, 176] on input "text" at bounding box center [523, 177] width 550 height 34
paste input "Keep Pushing Skate Tee"
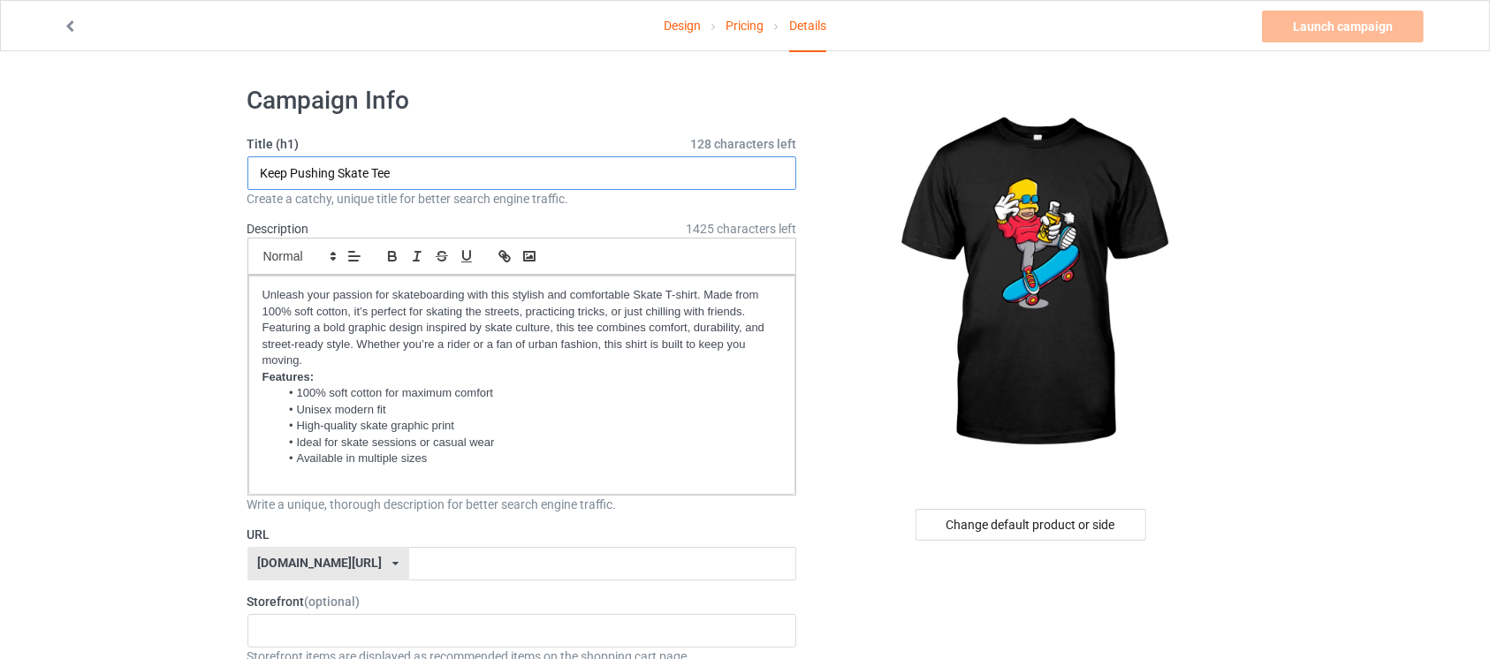
type input "Keep Pushing Skate Tee"
click at [618, 569] on input "text" at bounding box center [602, 564] width 387 height 34
type input "S"
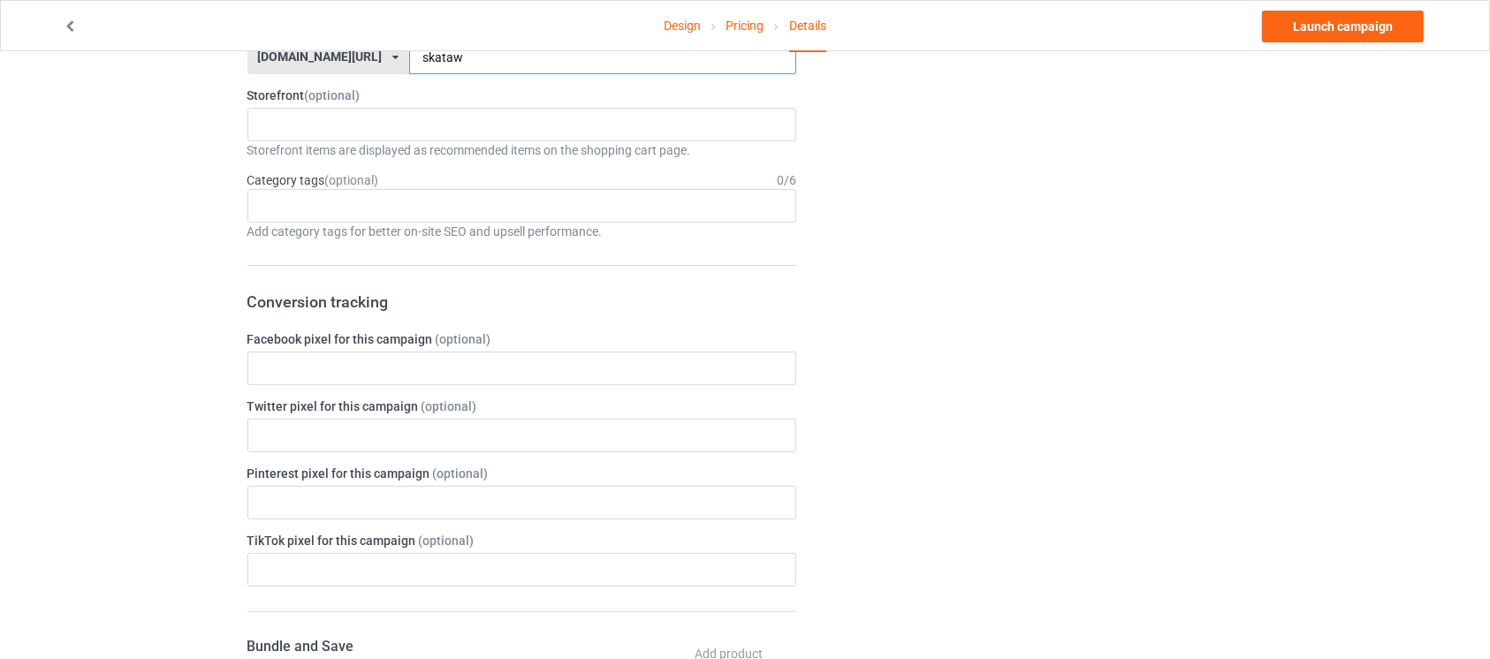
scroll to position [523, 0]
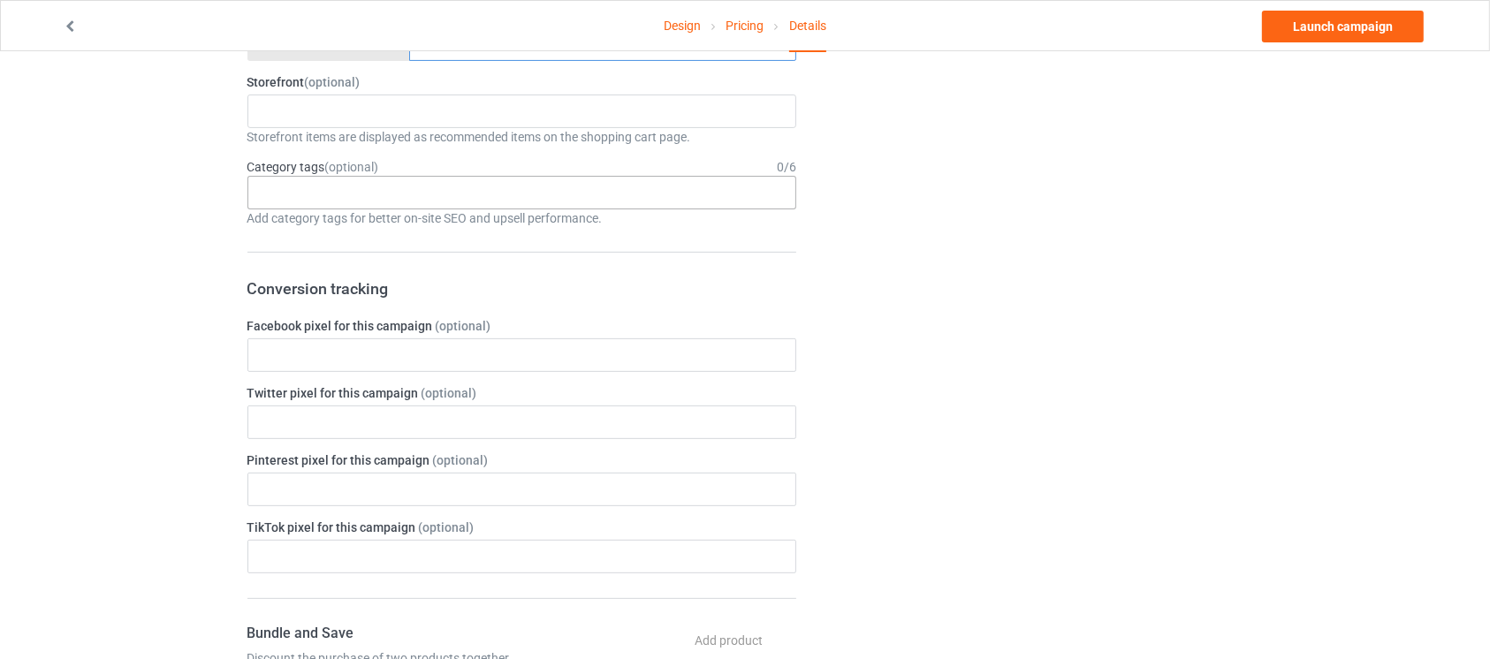
type input "skataw"
click at [722, 191] on div "Age > [DEMOGRAPHIC_DATA] > 1 Age > [DEMOGRAPHIC_DATA] Months > 1 Month Age > [D…" at bounding box center [523, 193] width 550 height 34
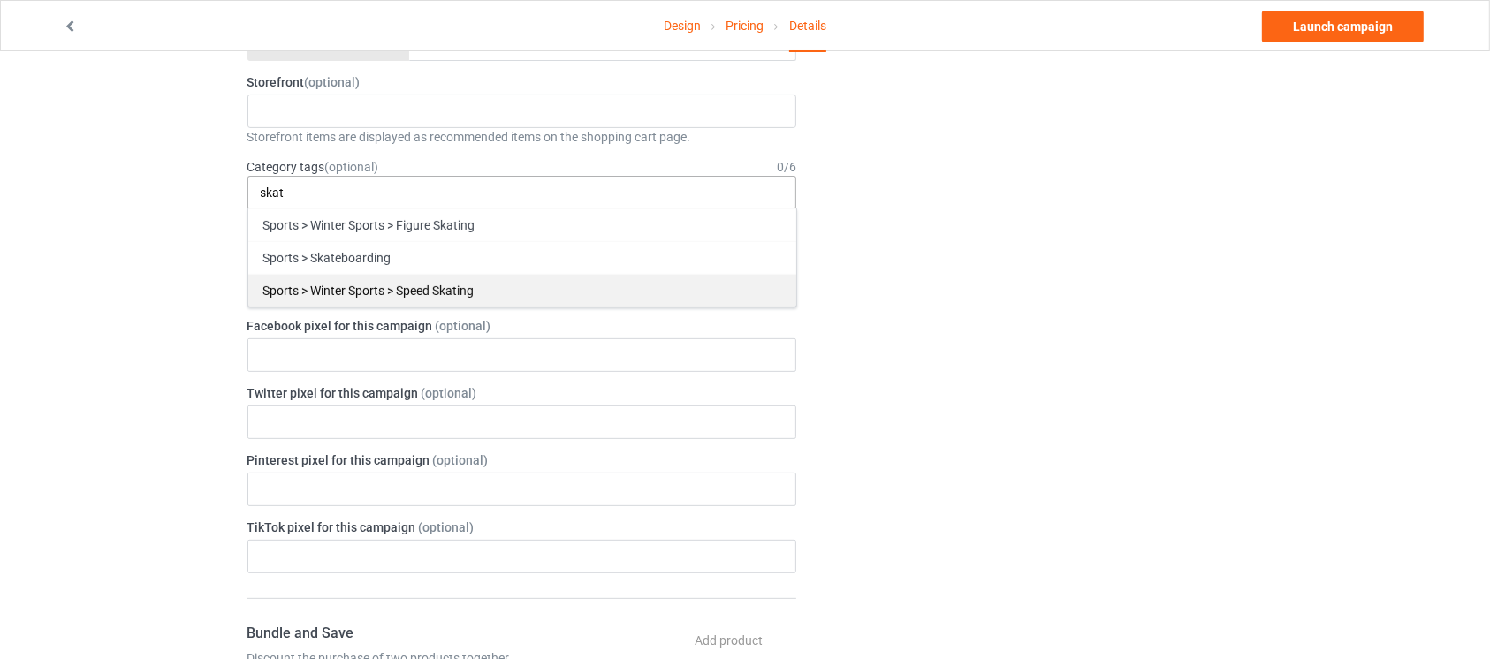
type input "skat"
click at [551, 292] on div "Sports > Winter Sports > Speed Skating" at bounding box center [522, 290] width 548 height 33
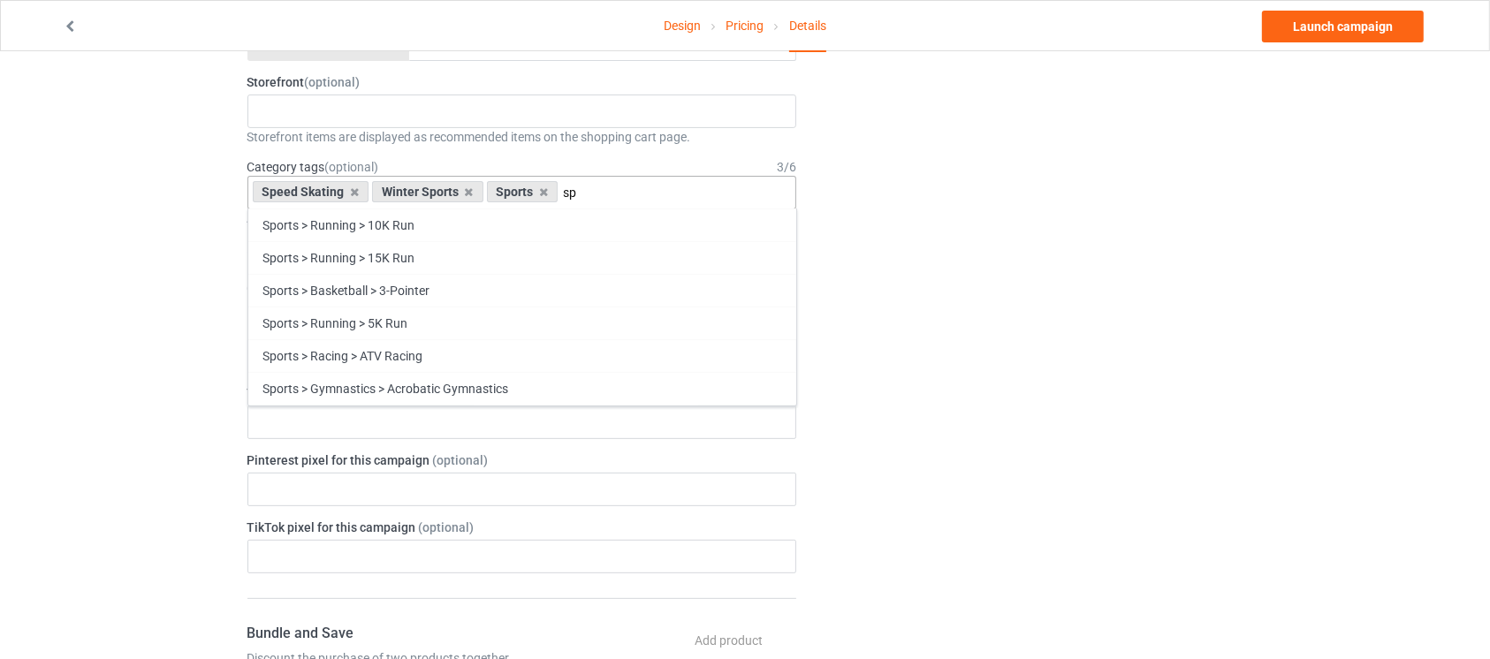
type input "s"
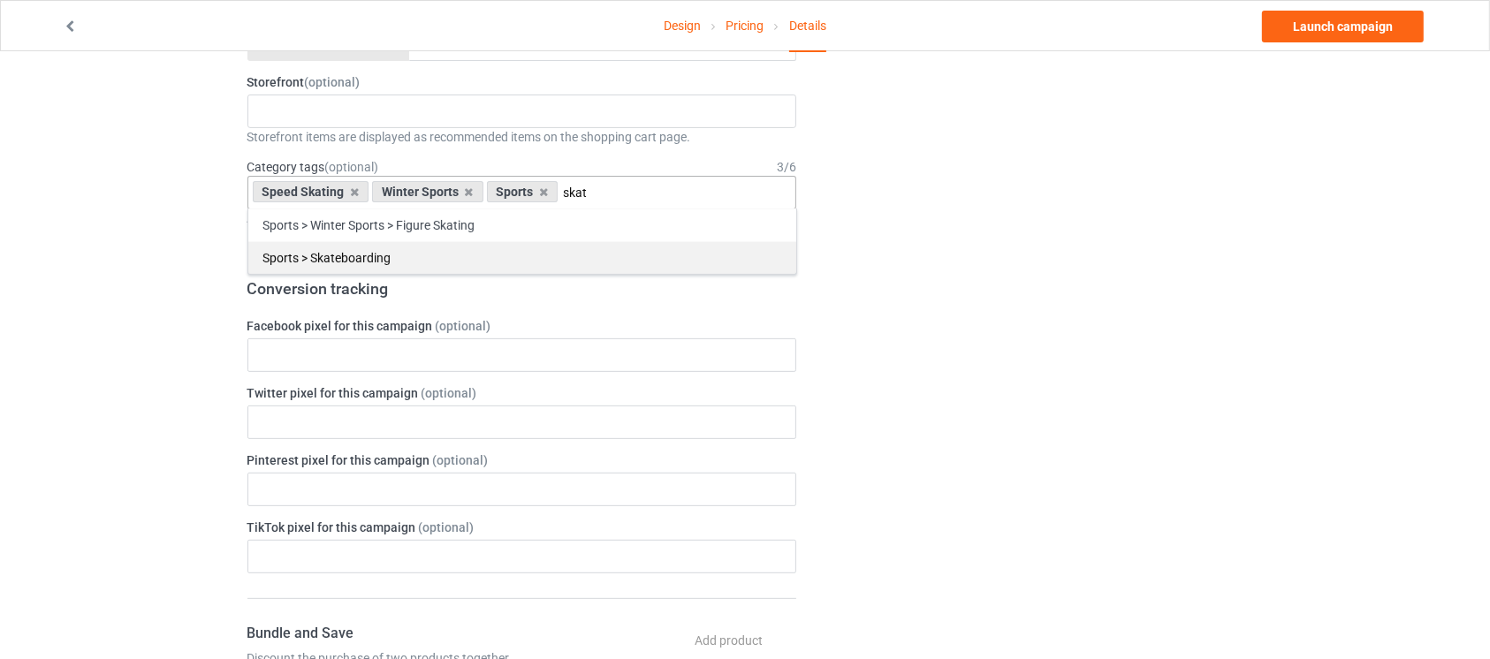
type input "skat"
click at [419, 255] on div "Sports > Skateboarding" at bounding box center [522, 257] width 548 height 33
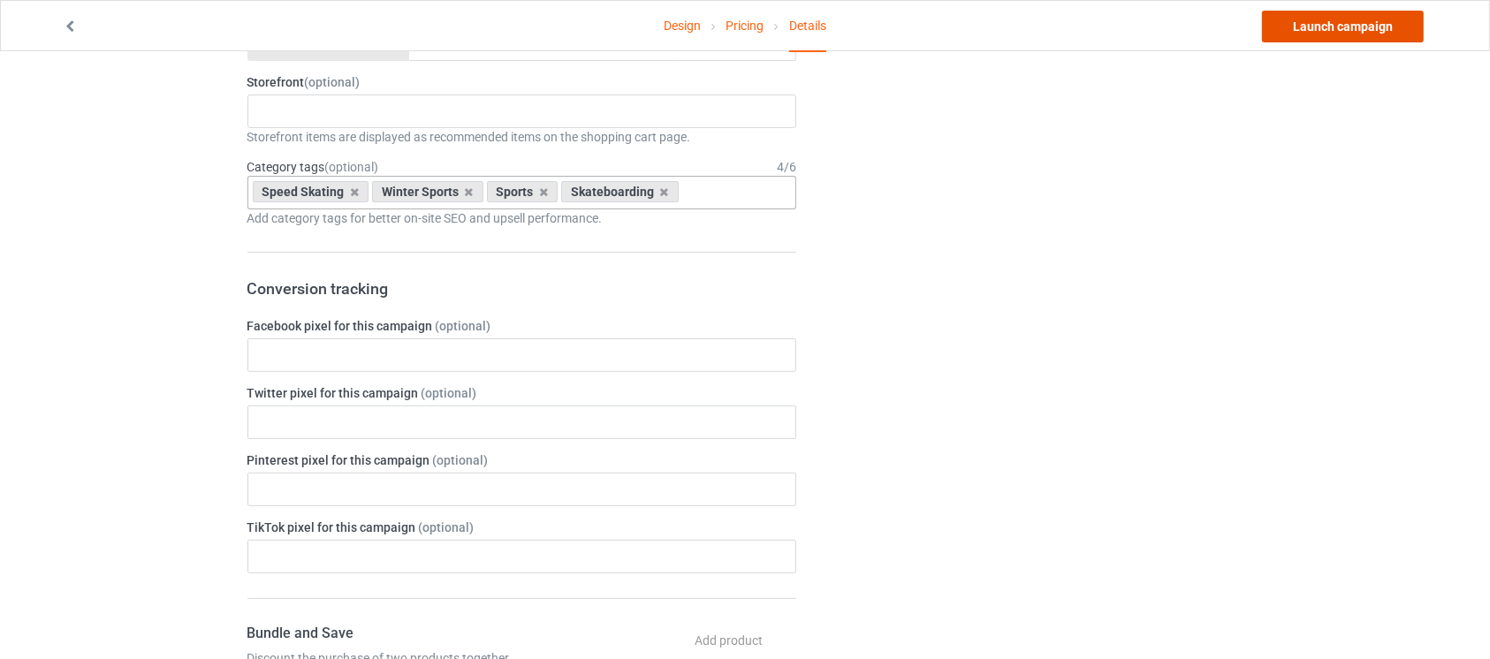
click at [1304, 21] on link "Launch campaign" at bounding box center [1343, 27] width 162 height 32
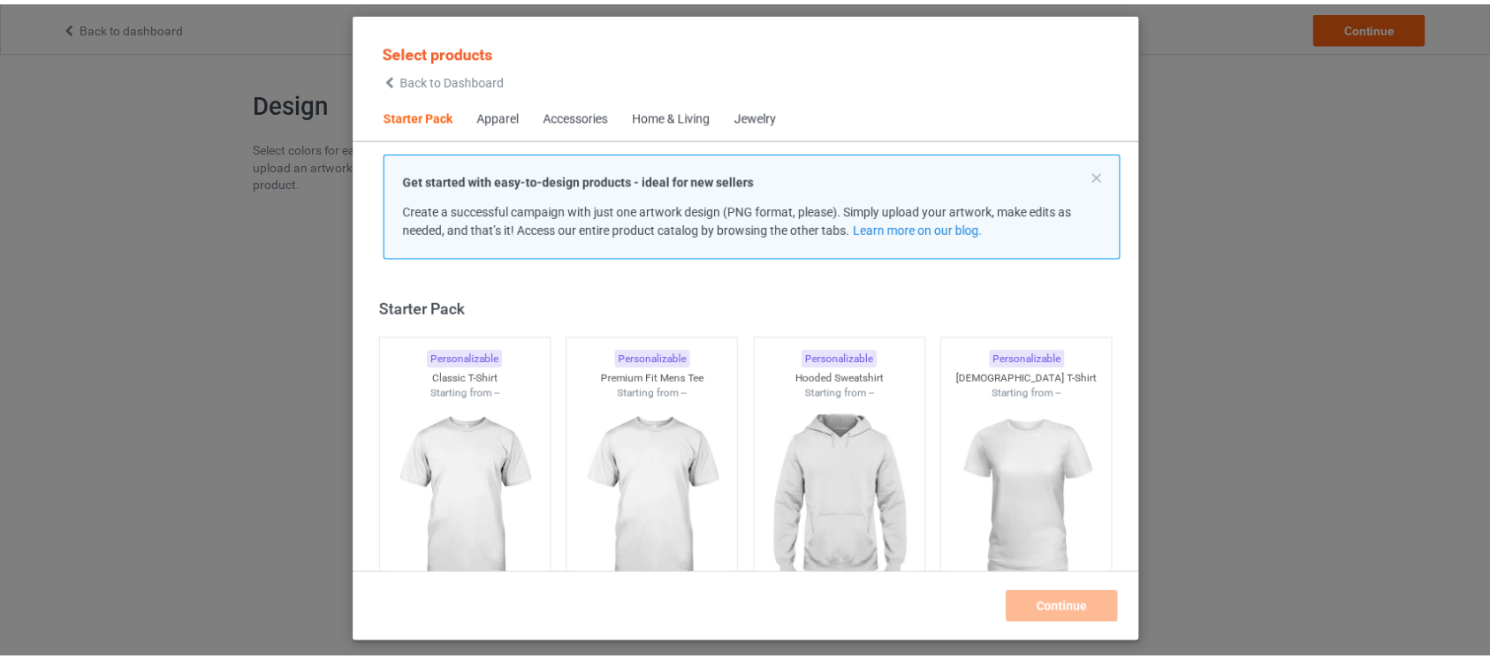
scroll to position [21, 0]
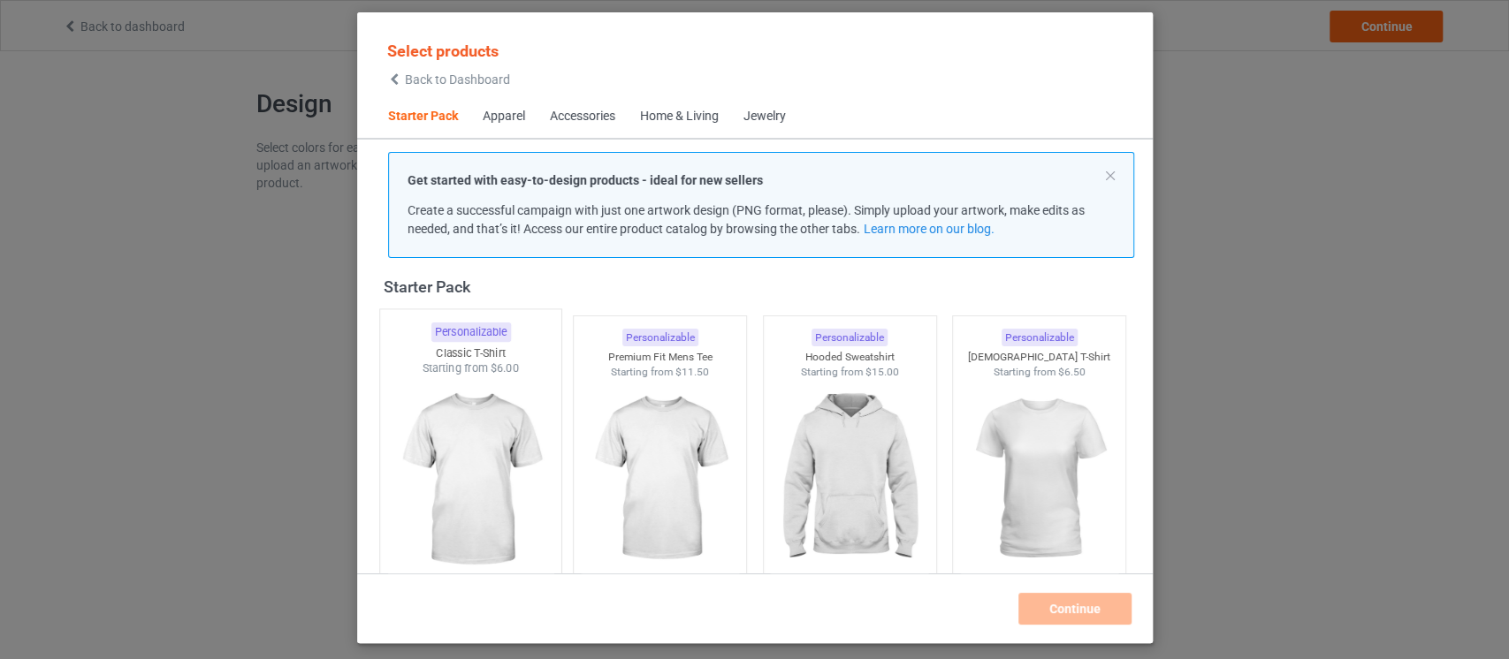
click at [492, 491] on img at bounding box center [470, 481] width 166 height 208
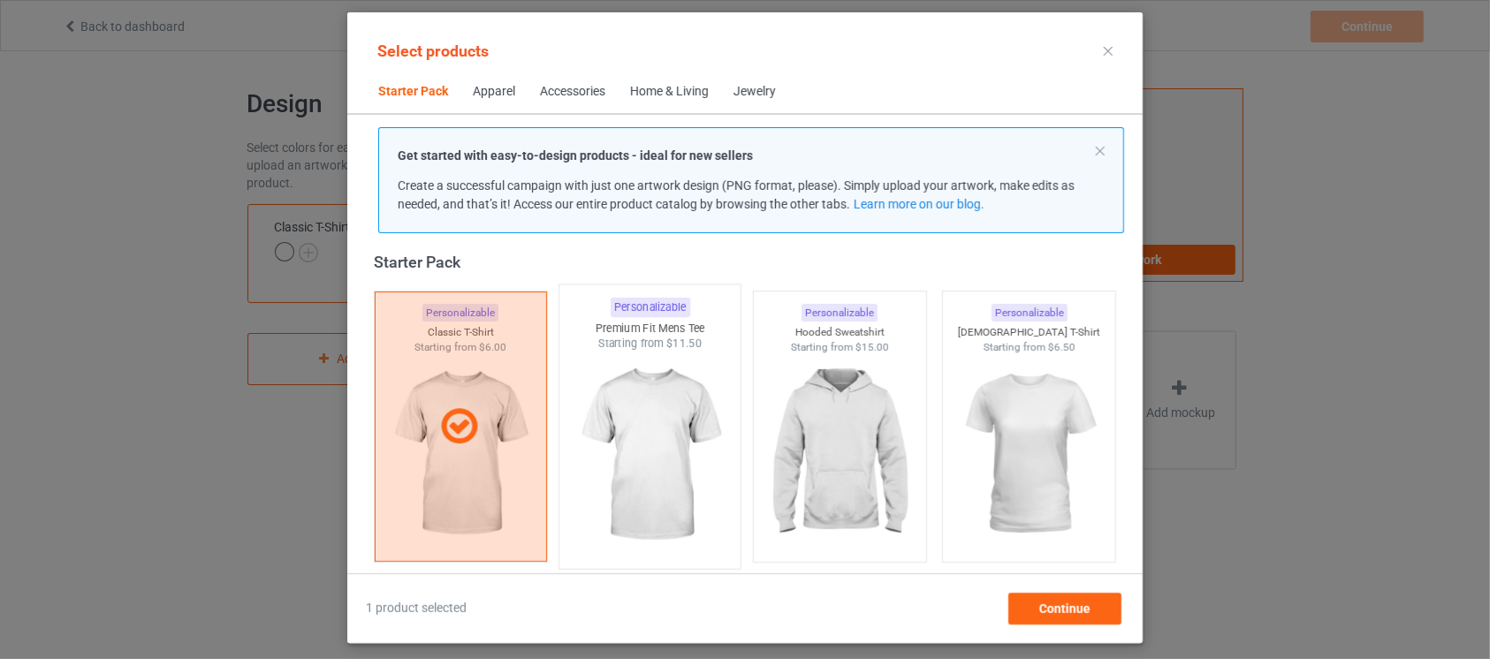
click at [624, 502] on img at bounding box center [651, 456] width 166 height 208
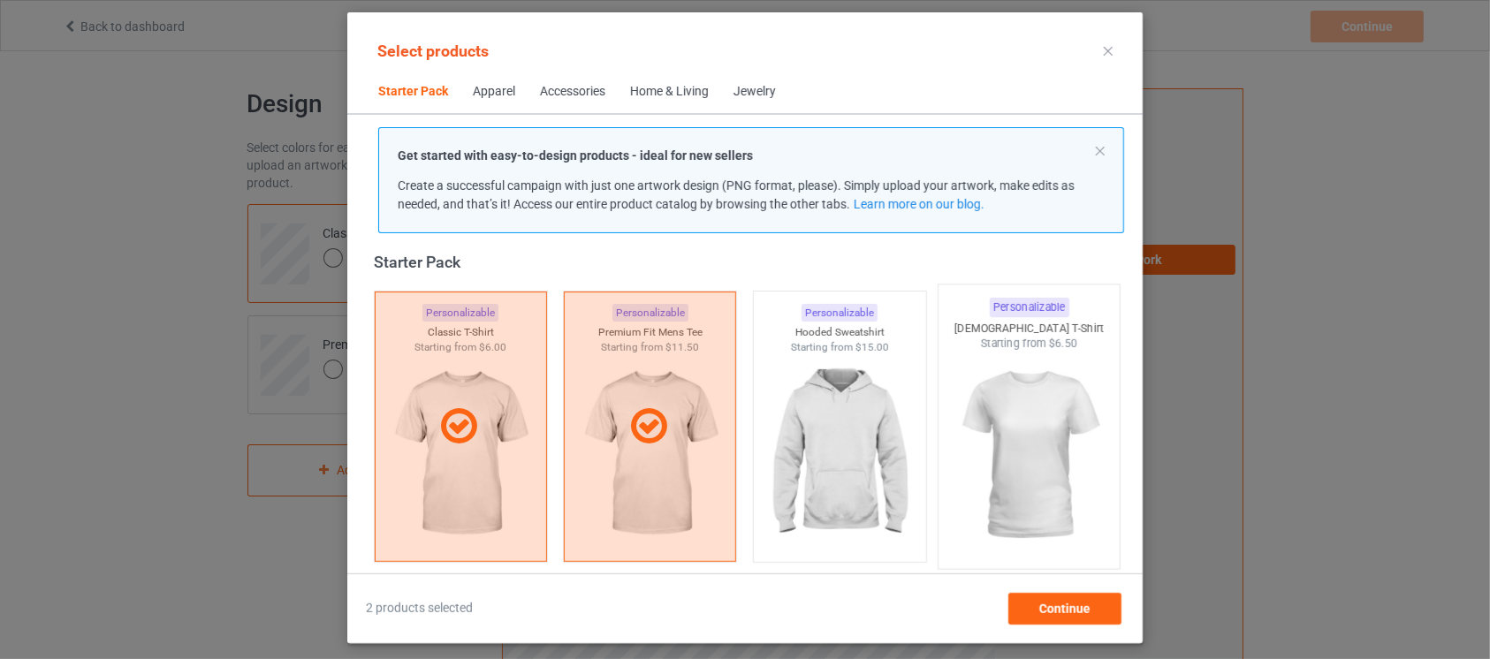
click at [1039, 520] on img at bounding box center [1030, 456] width 166 height 208
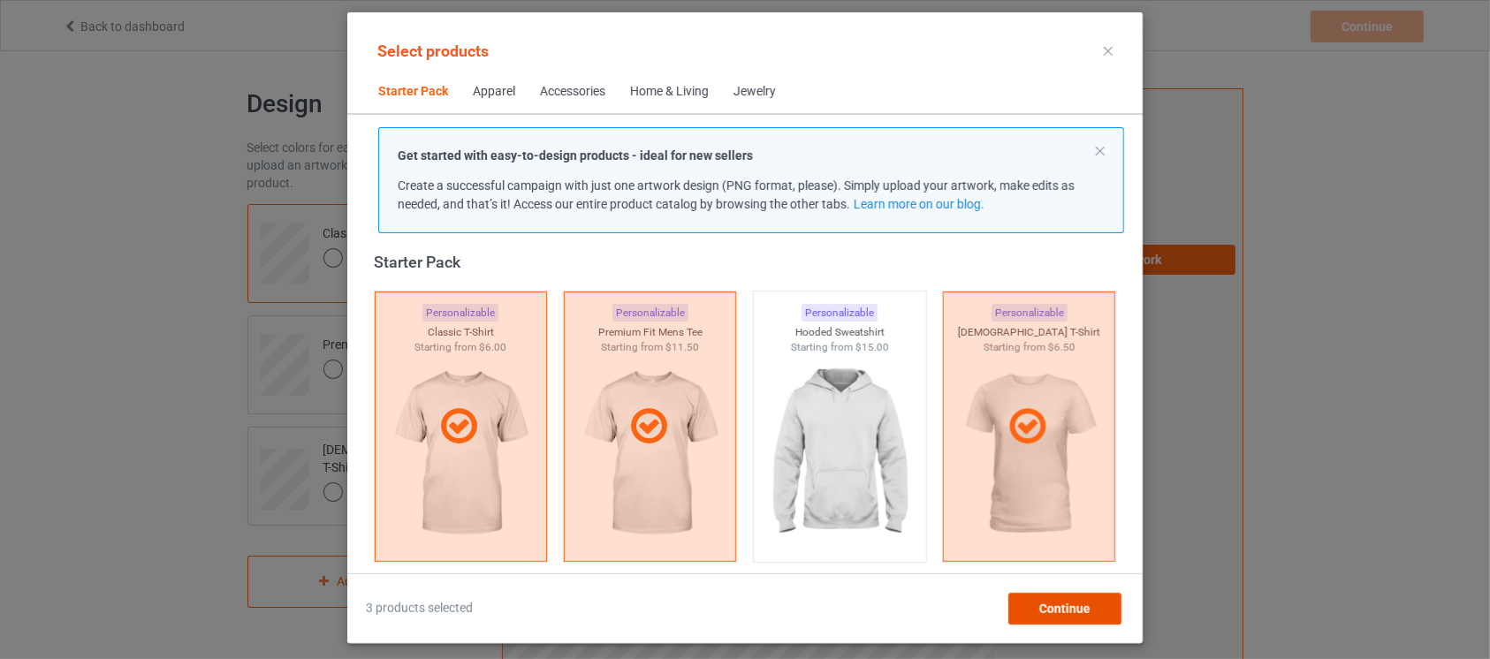
click at [1046, 605] on span "Continue" at bounding box center [1065, 609] width 51 height 14
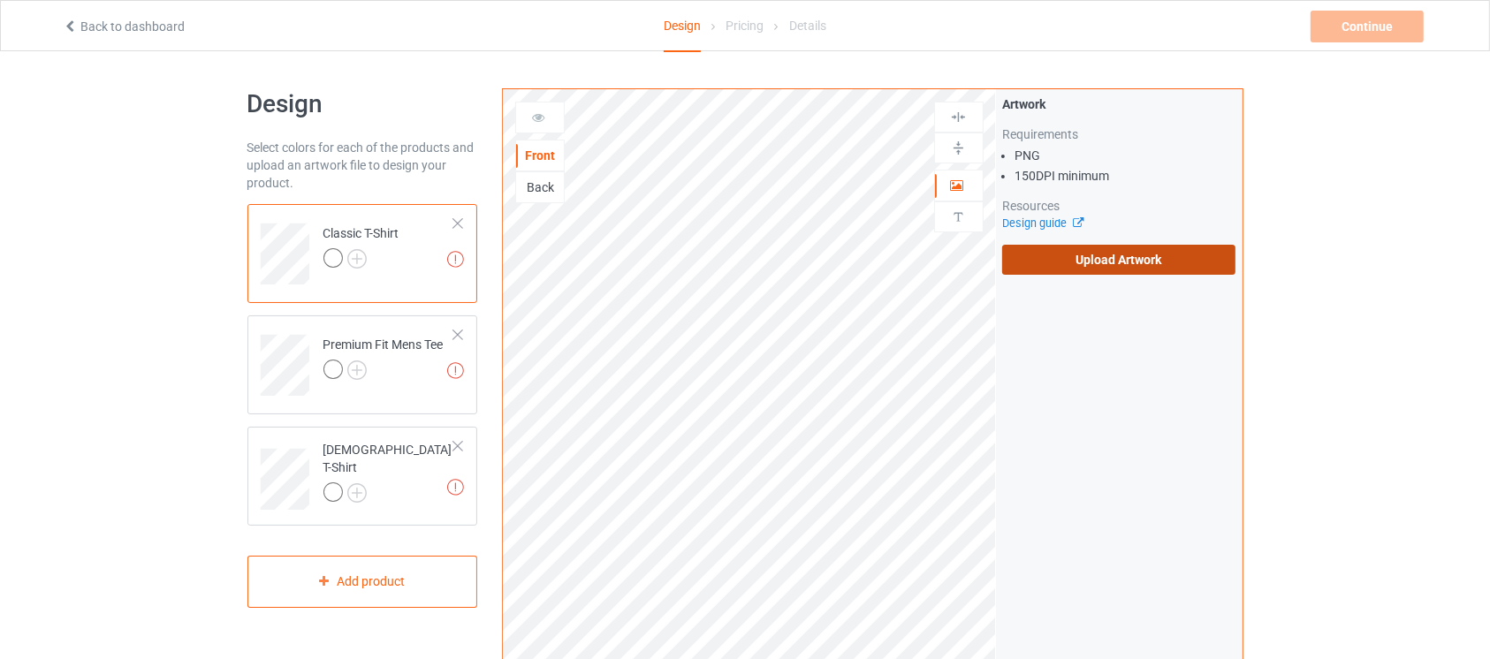
click at [1101, 257] on label "Upload Artwork" at bounding box center [1119, 260] width 234 height 30
click at [0, 0] on input "Upload Artwork" at bounding box center [0, 0] width 0 height 0
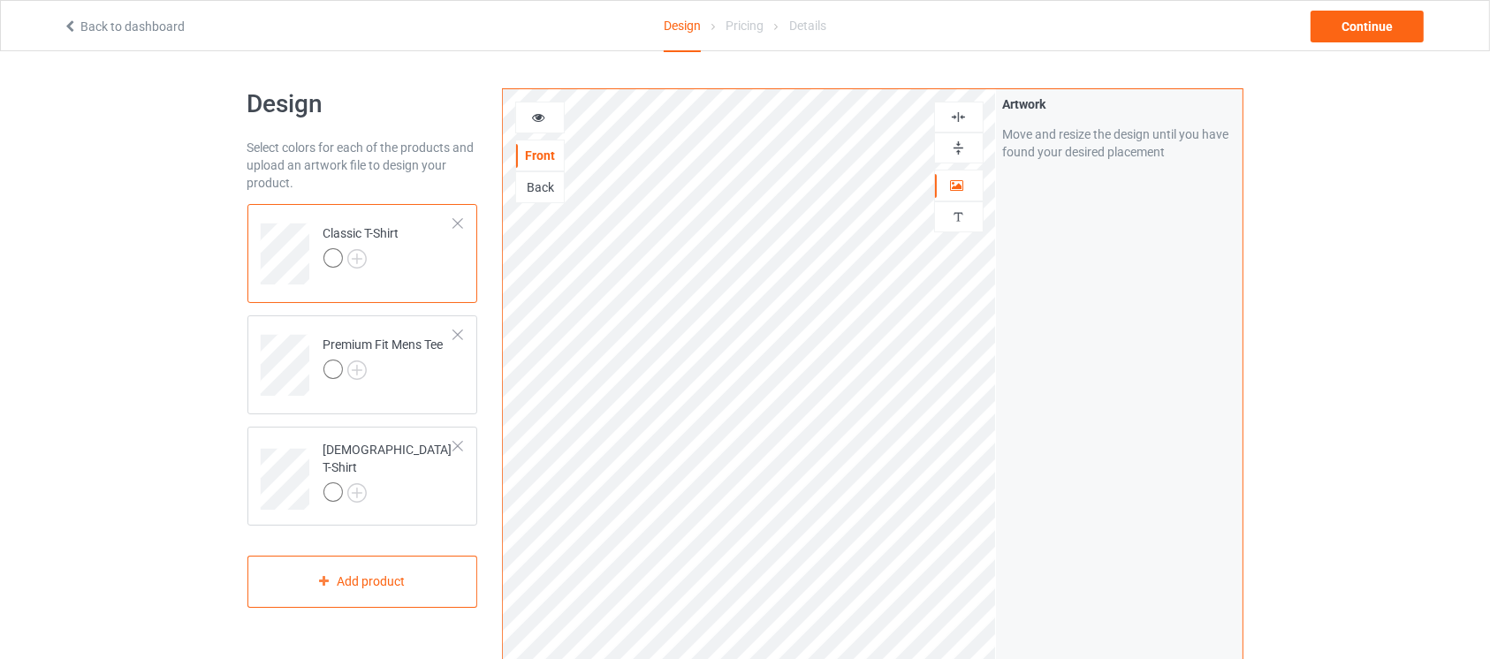
click at [959, 143] on img at bounding box center [958, 148] width 17 height 17
click at [959, 117] on img at bounding box center [958, 117] width 17 height 17
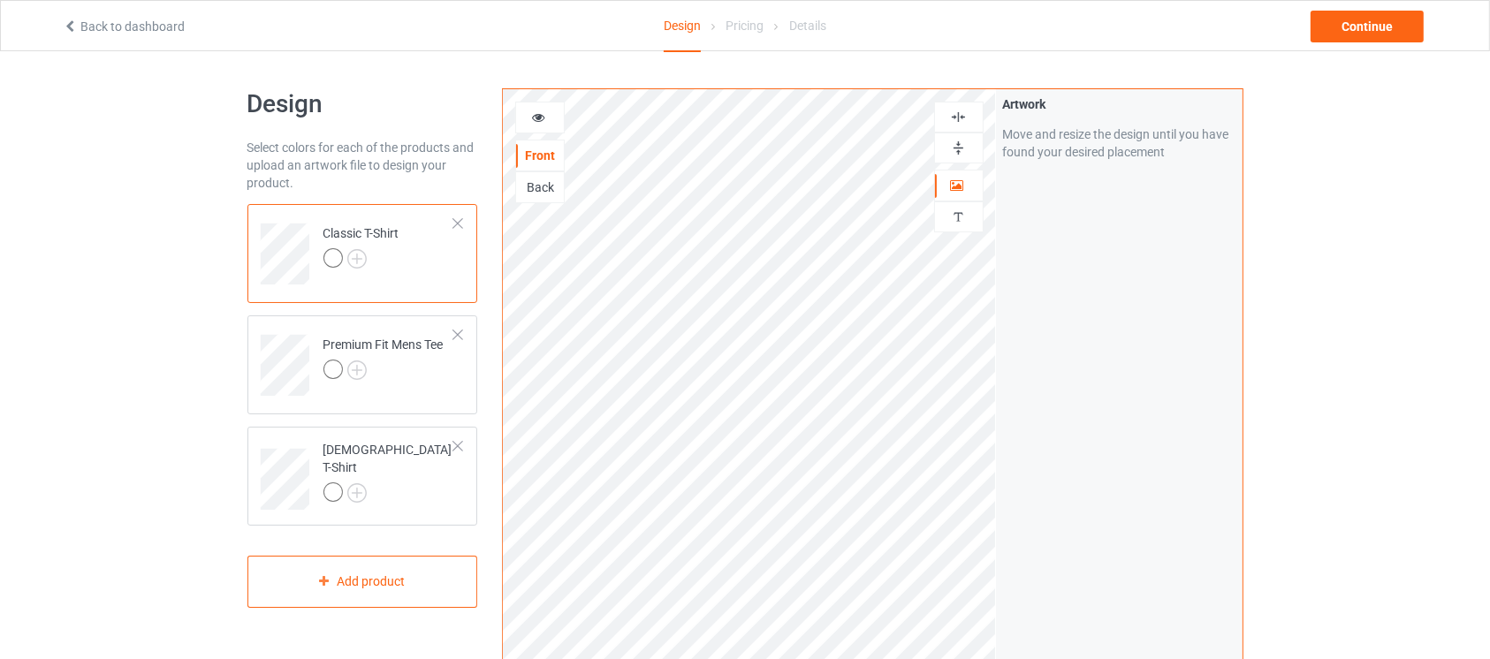
click at [959, 117] on img at bounding box center [958, 117] width 17 height 17
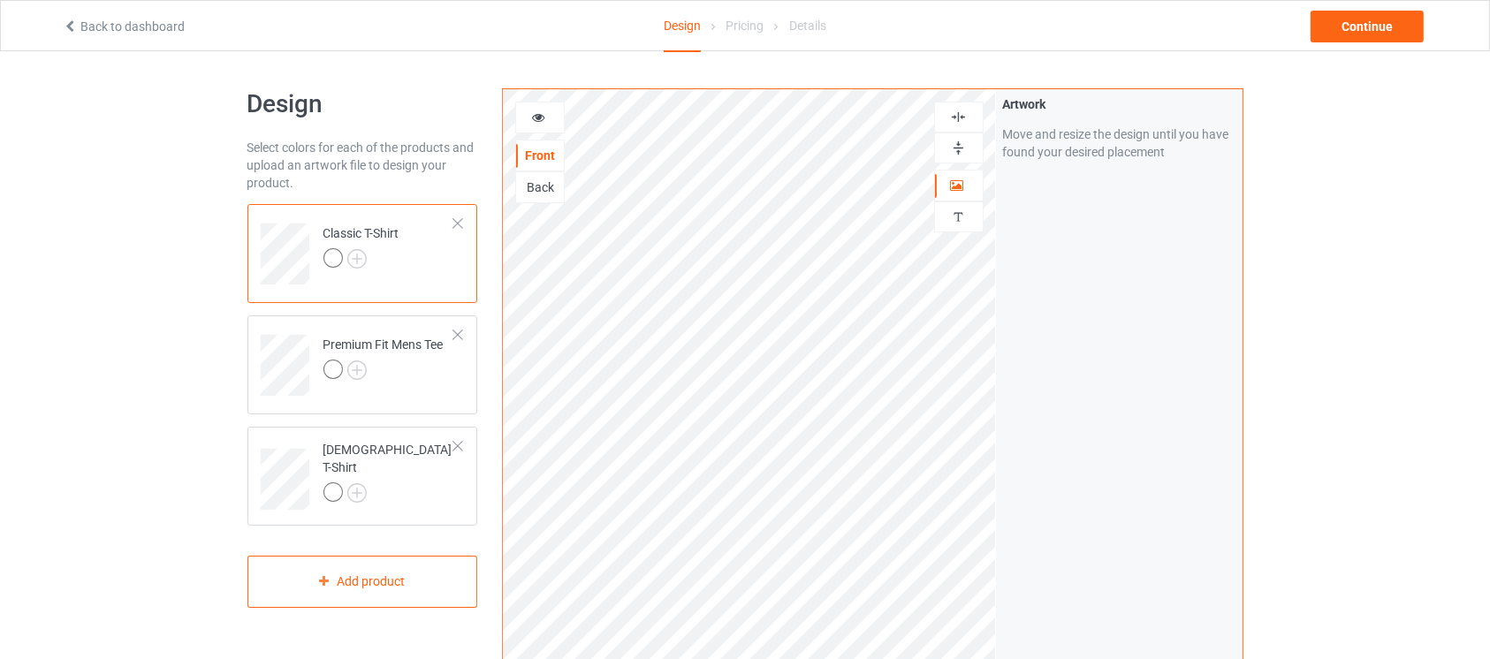
click at [1032, 442] on div "Artwork Move and resize the design until you have found your desired placement" at bounding box center [1119, 425] width 247 height 672
click at [367, 257] on div at bounding box center [362, 260] width 76 height 25
click at [356, 263] on img at bounding box center [356, 258] width 19 height 19
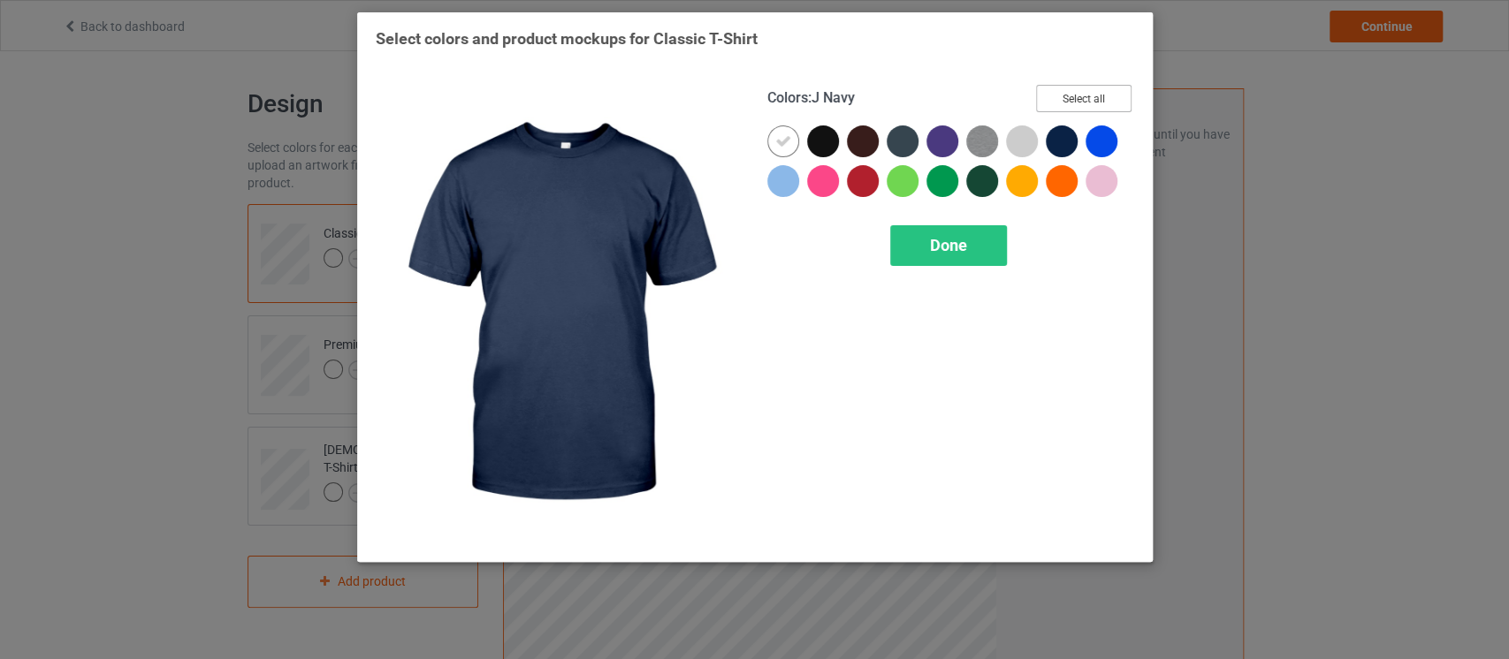
click at [1101, 92] on button "Select all" at bounding box center [1083, 98] width 95 height 27
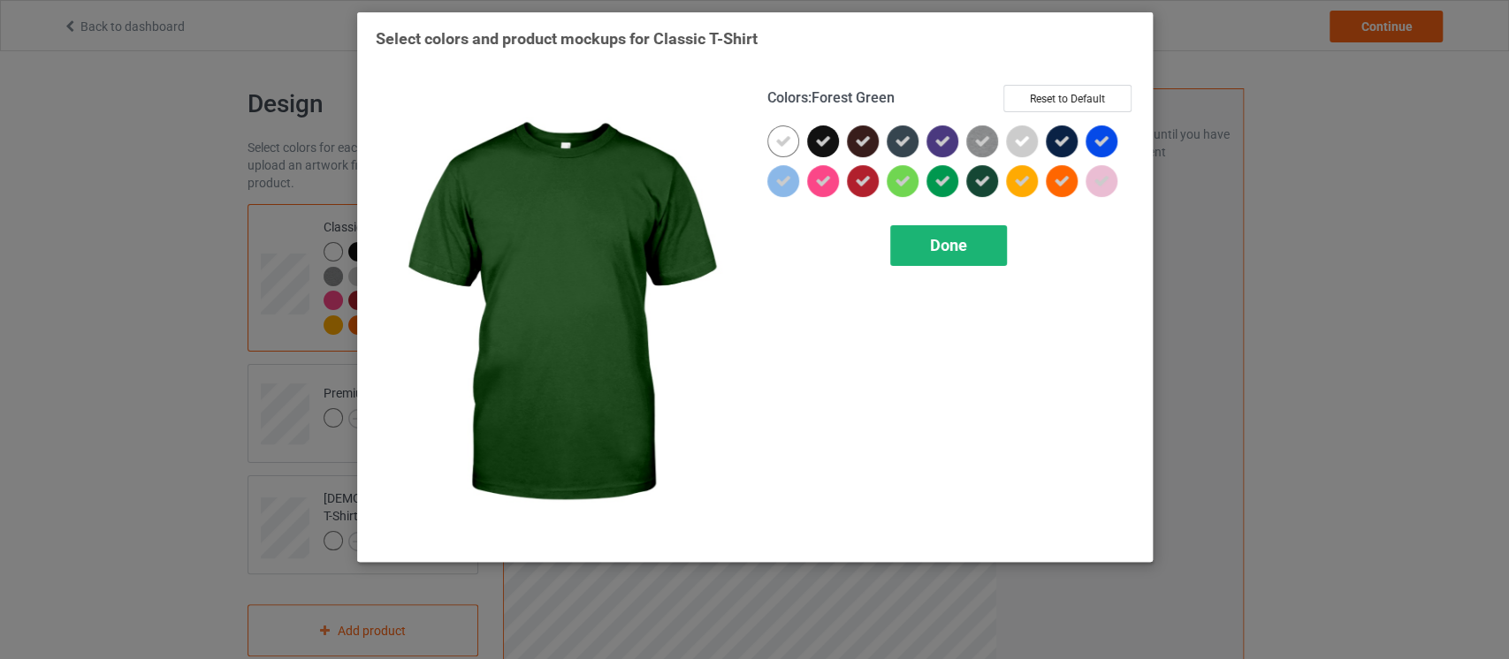
click at [956, 234] on div "Done" at bounding box center [948, 245] width 117 height 41
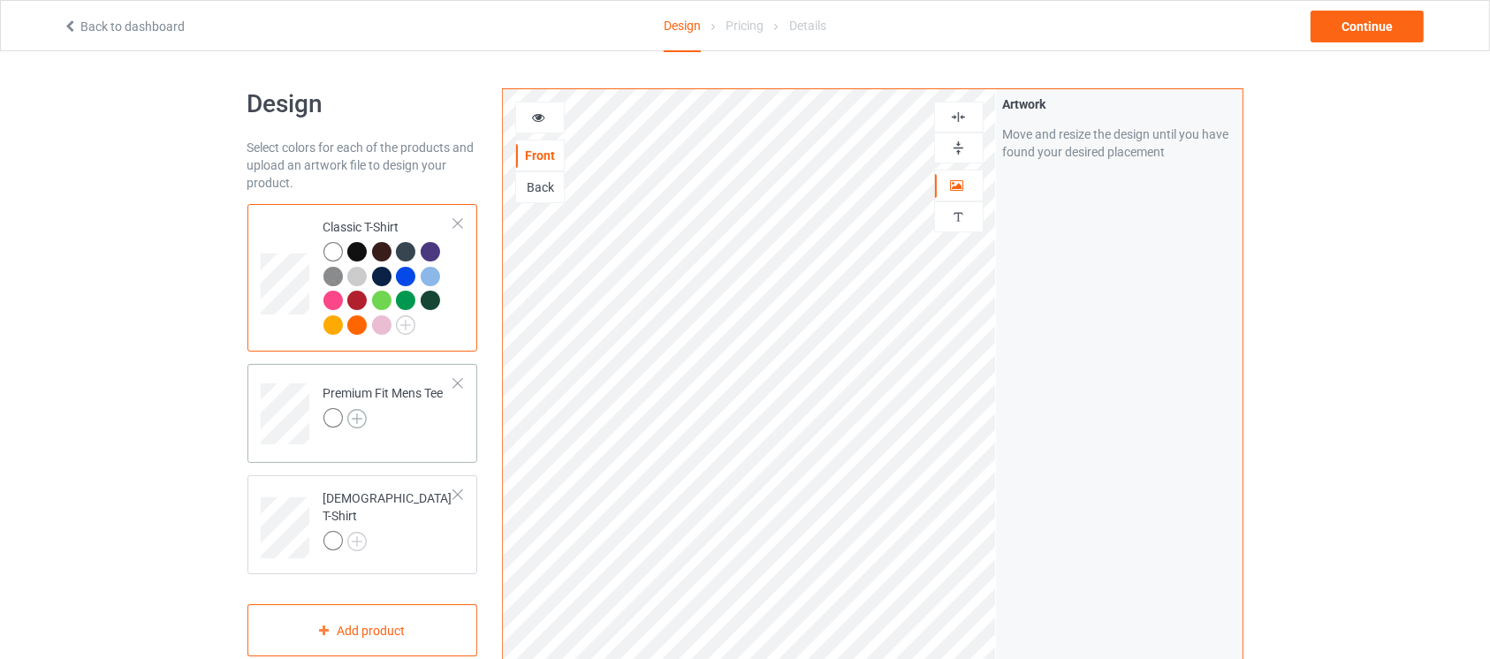
click at [354, 409] on img at bounding box center [356, 418] width 19 height 19
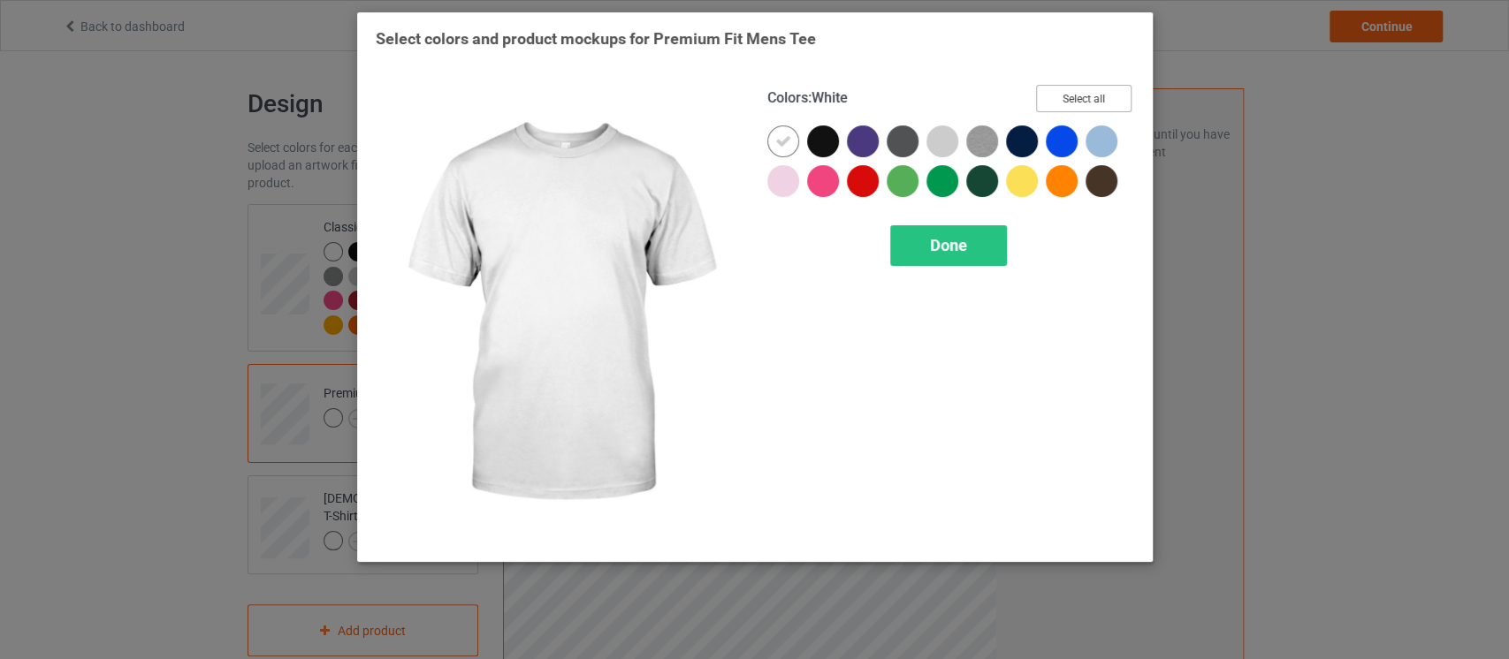
click at [1095, 98] on button "Select all" at bounding box center [1083, 98] width 95 height 27
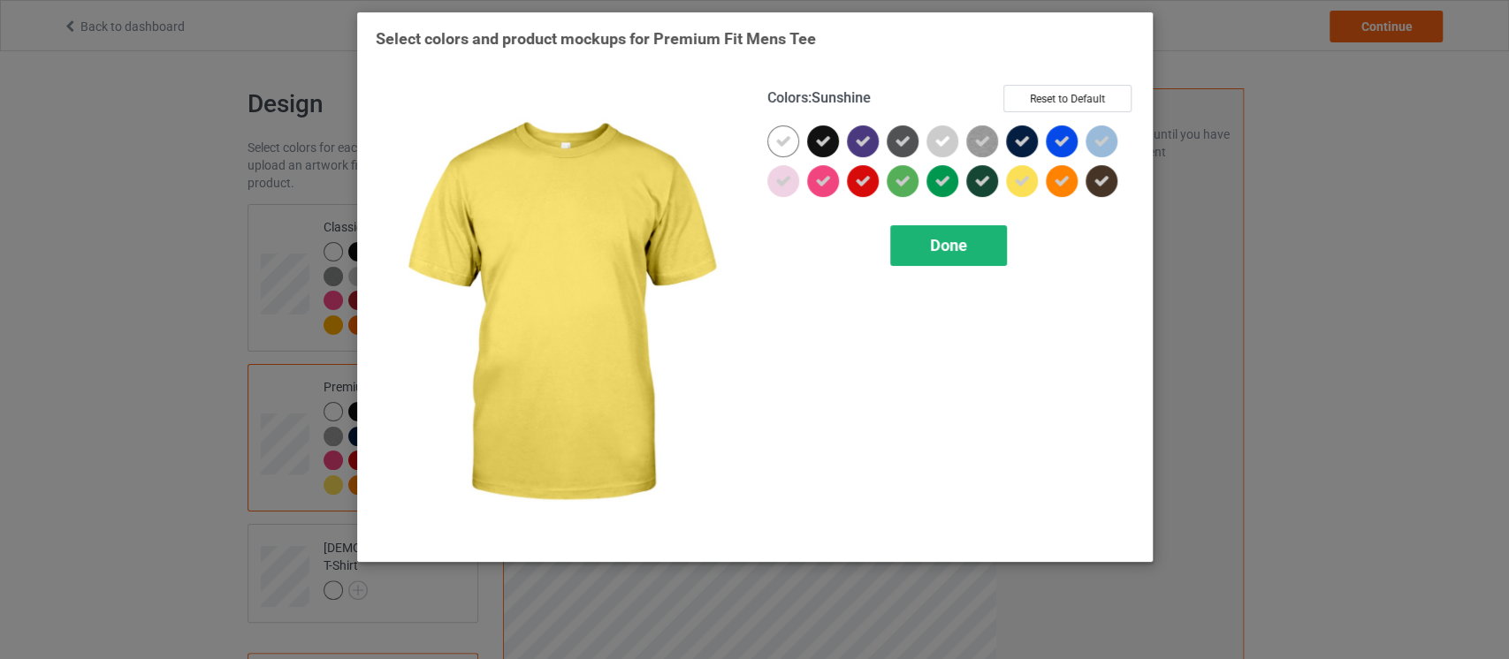
click at [977, 244] on div "Done" at bounding box center [948, 245] width 117 height 41
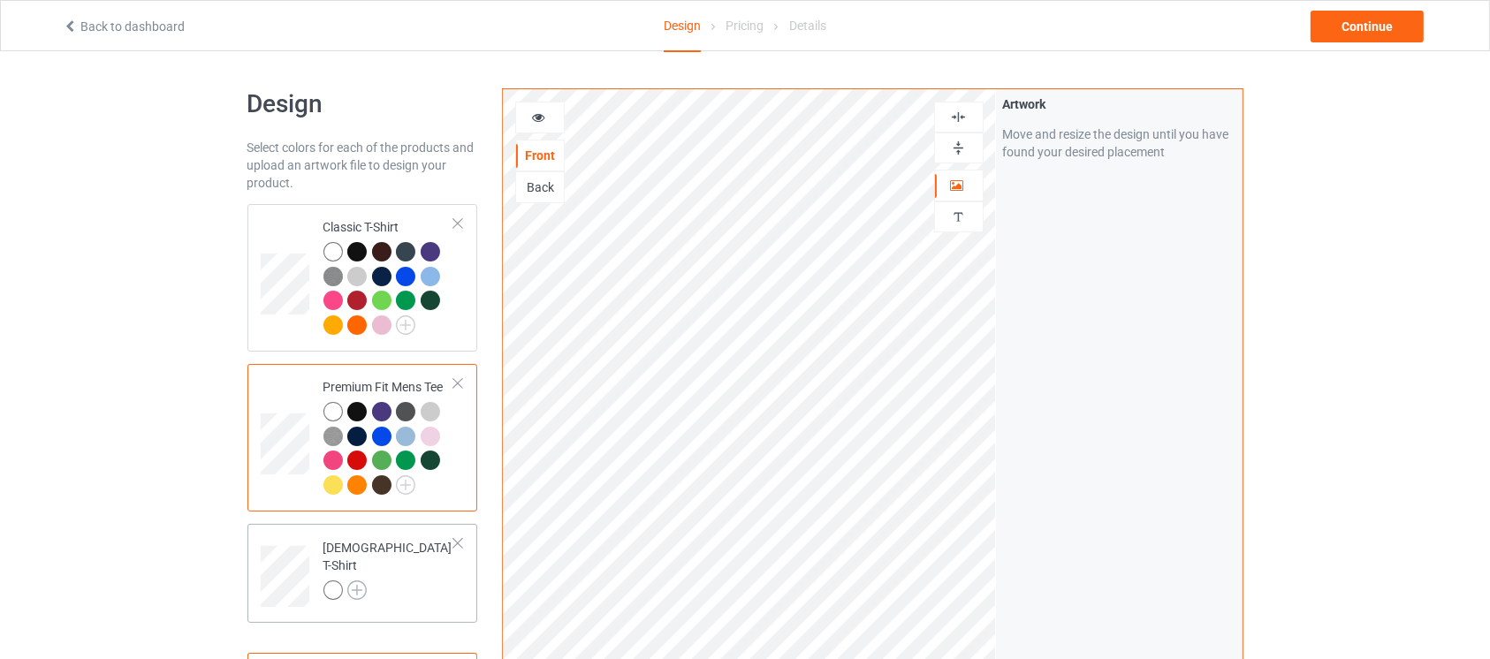
click at [354, 581] on img at bounding box center [356, 590] width 19 height 19
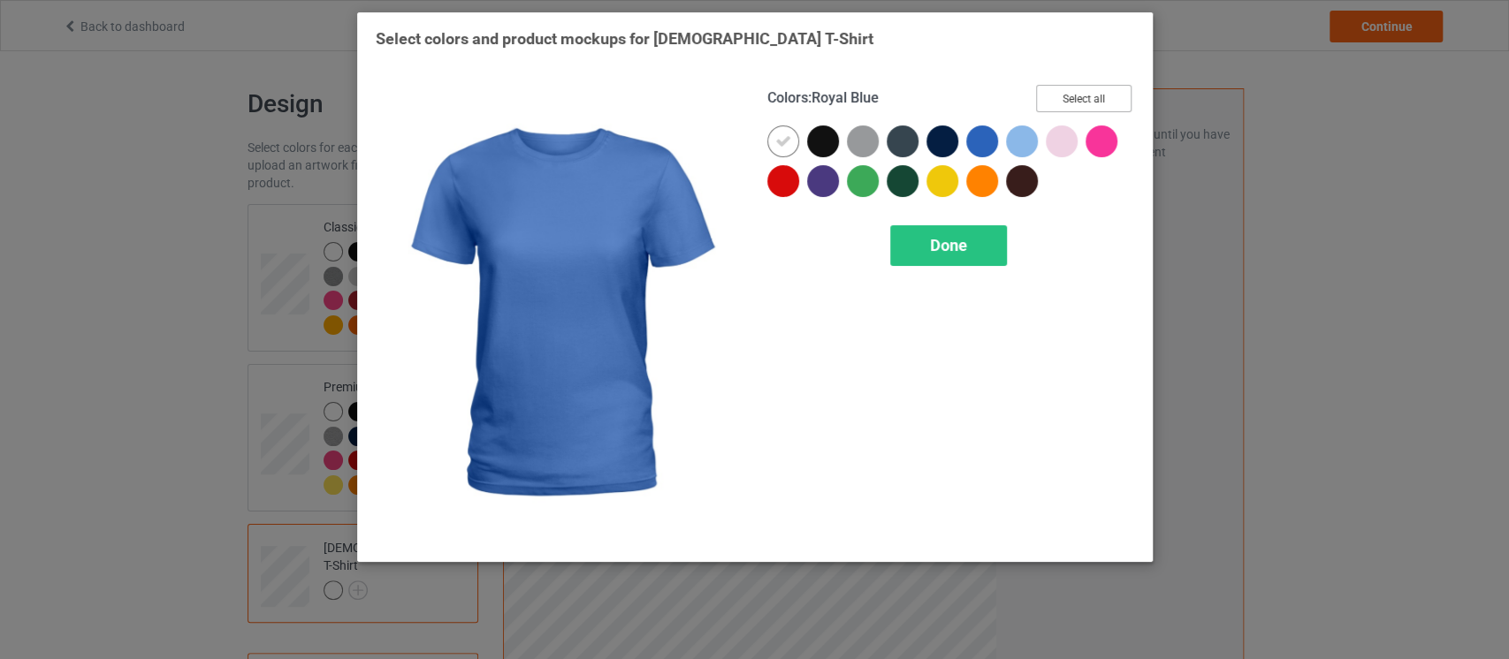
click at [1076, 91] on button "Select all" at bounding box center [1083, 98] width 95 height 27
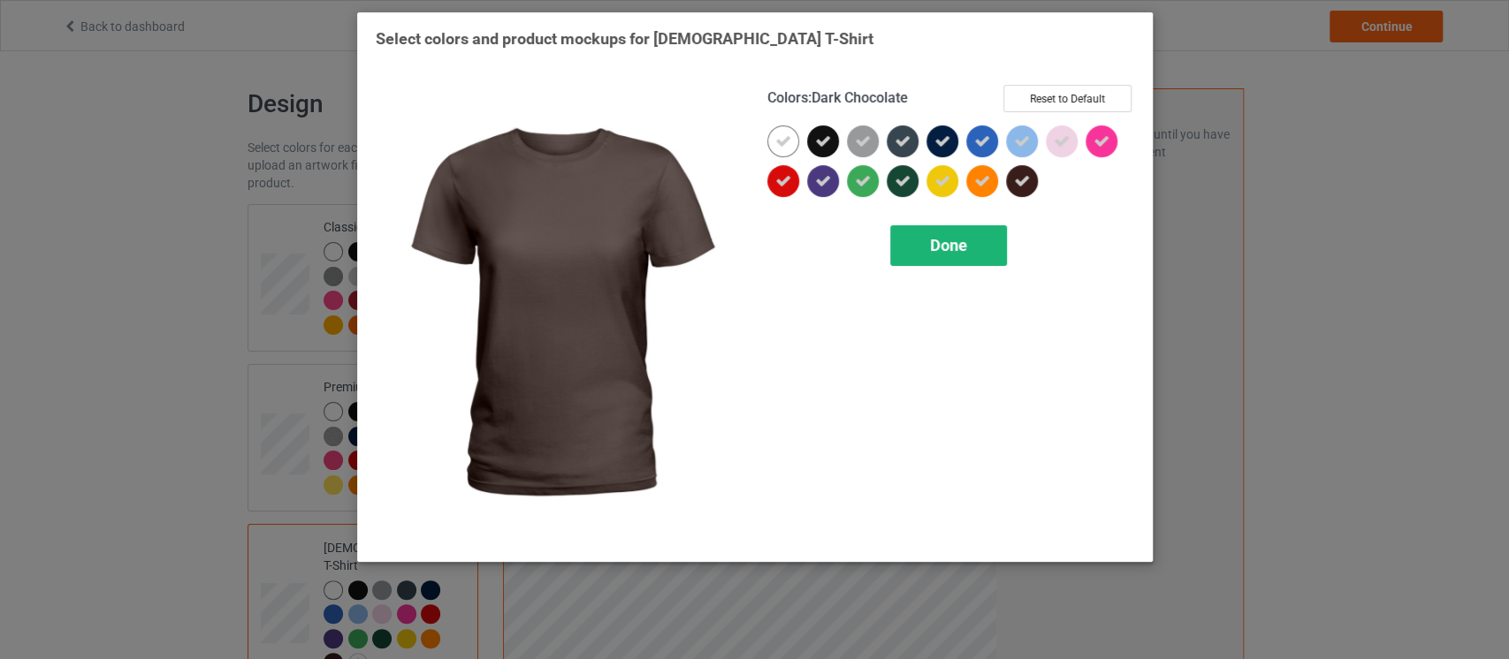
click at [964, 248] on span "Done" at bounding box center [948, 245] width 37 height 19
